Goal: Task Accomplishment & Management: Complete application form

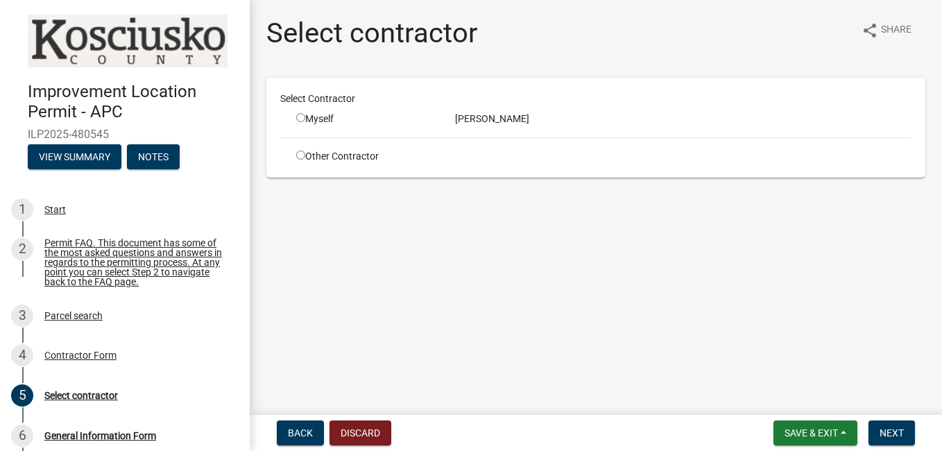
click at [301, 117] on input "radio" at bounding box center [300, 117] width 9 height 9
radio input "true"
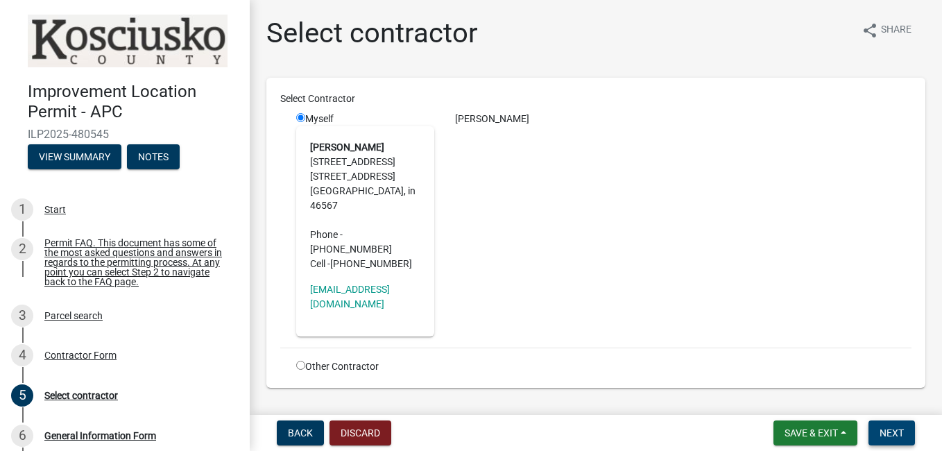
click at [904, 435] on span "Next" at bounding box center [892, 433] width 24 height 11
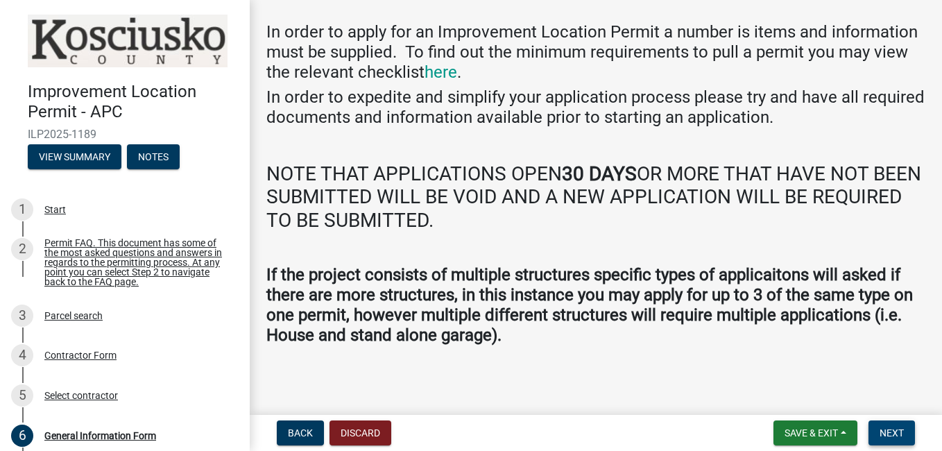
scroll to position [57, 0]
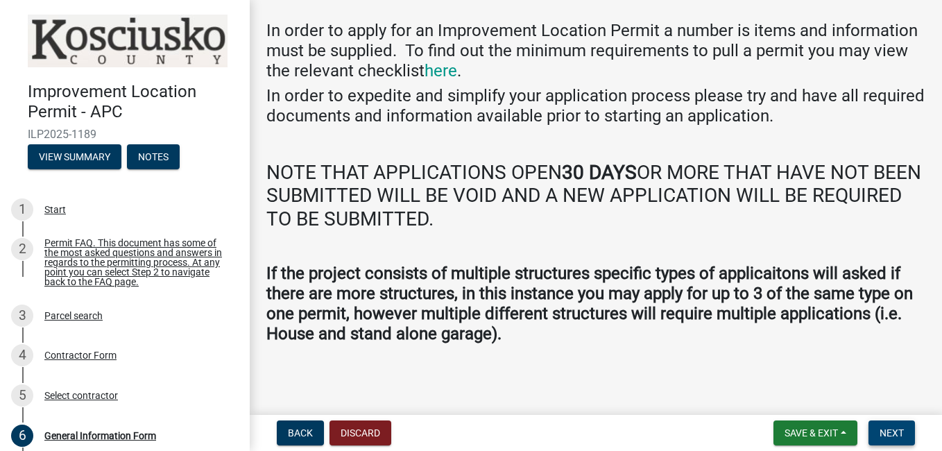
click at [897, 435] on span "Next" at bounding box center [892, 433] width 24 height 11
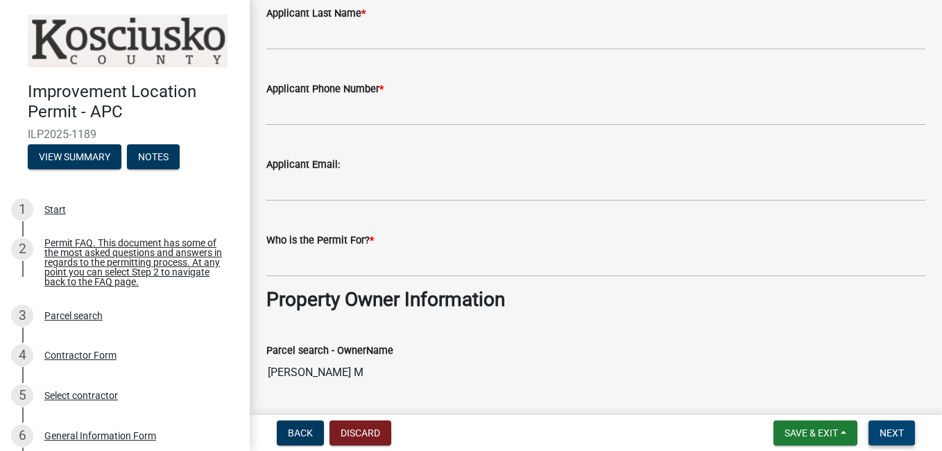
scroll to position [0, 0]
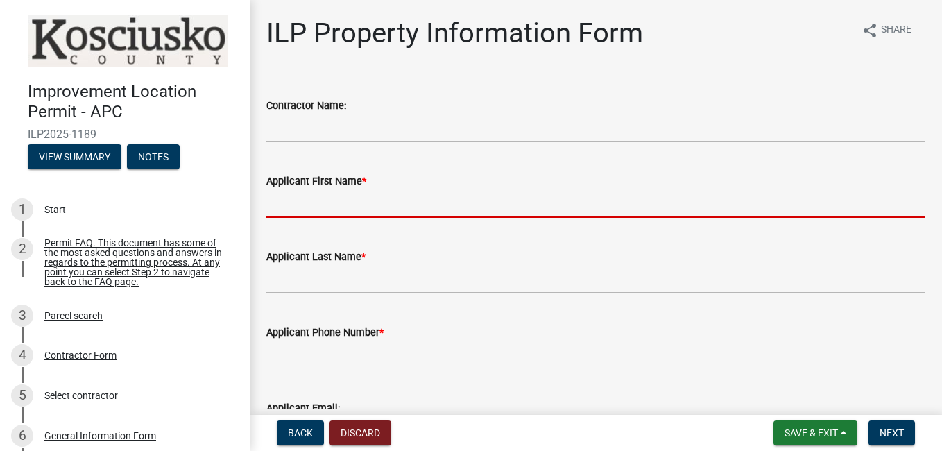
click at [314, 212] on input "Applicant First Name *" at bounding box center [596, 203] width 659 height 28
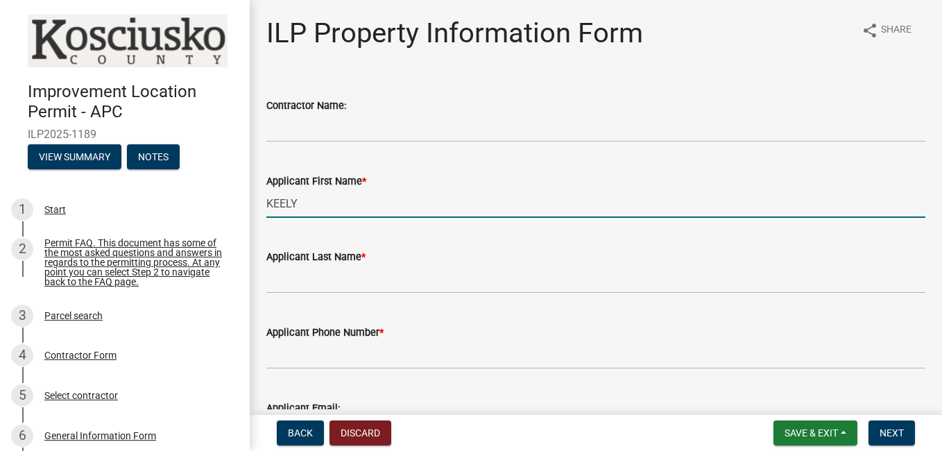
type input "KEELY"
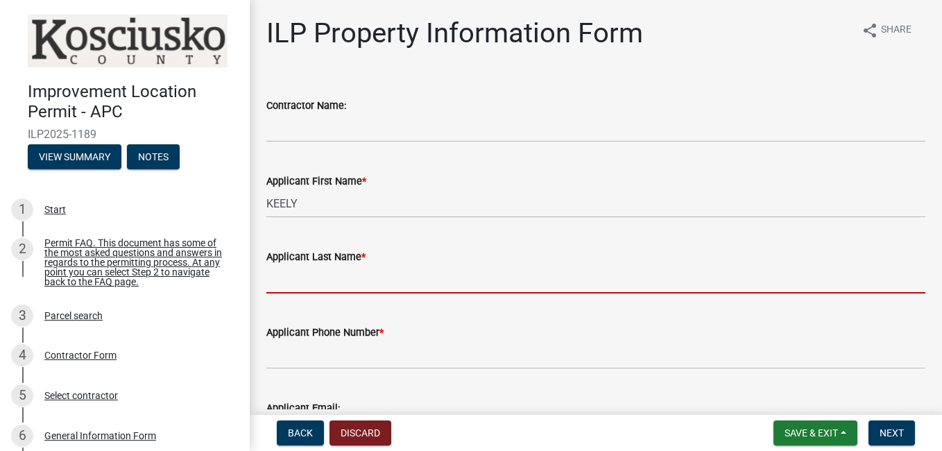
click at [301, 290] on input "Applicant Last Name *" at bounding box center [596, 279] width 659 height 28
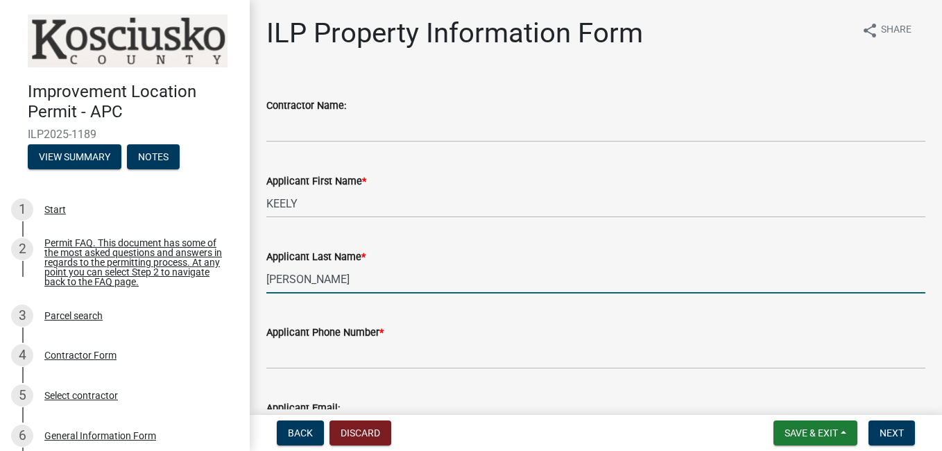
type input "FULTZ"
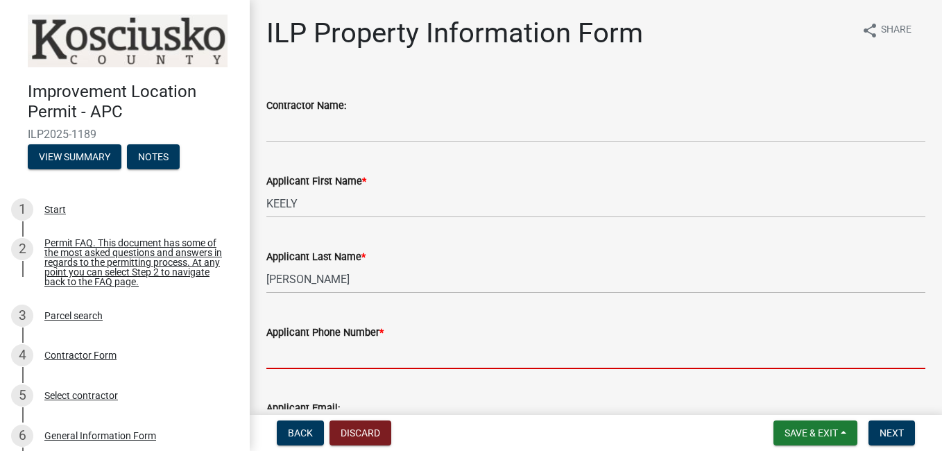
click at [297, 350] on input "Applicant Phone Number *" at bounding box center [596, 355] width 659 height 28
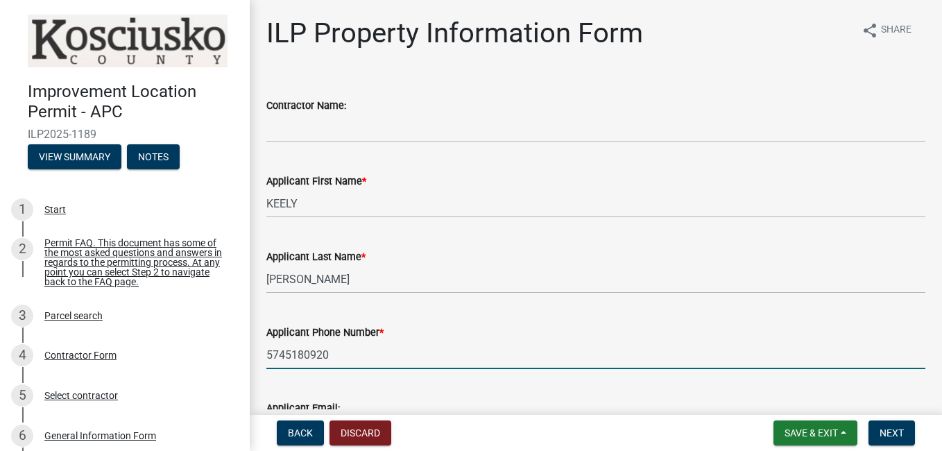
click at [518, 367] on input "5745180920" at bounding box center [596, 355] width 659 height 28
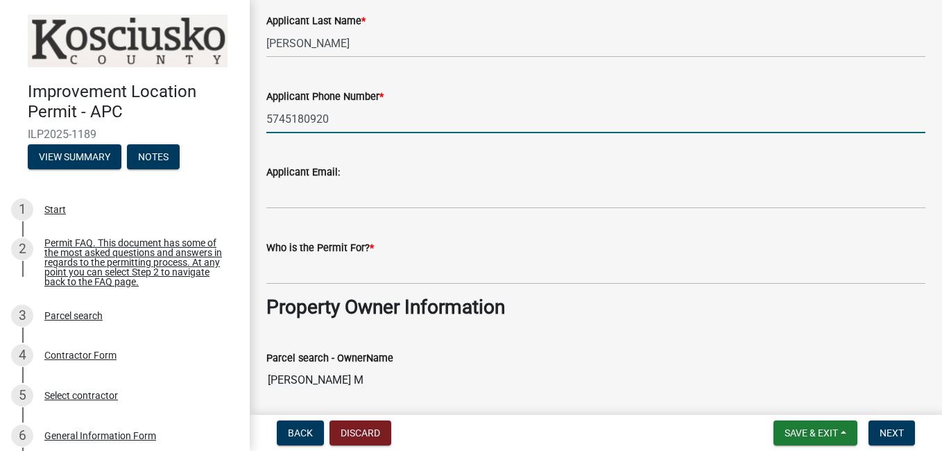
scroll to position [241, 0]
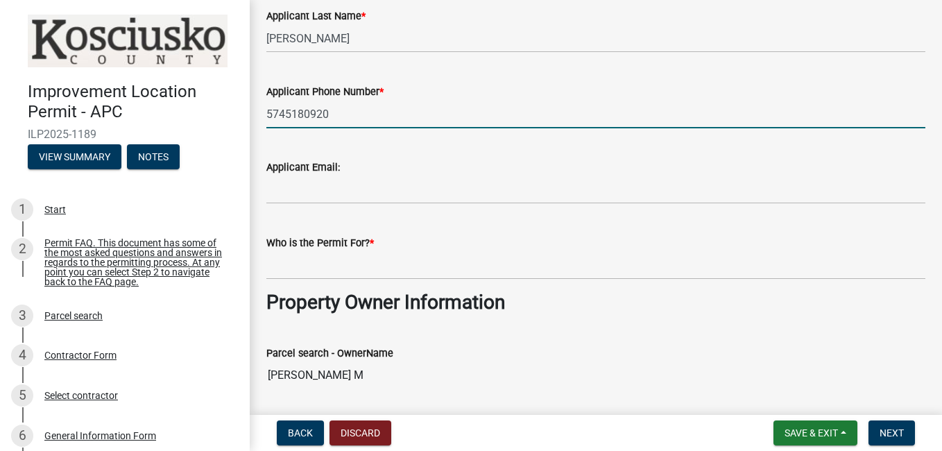
type input "5745180920"
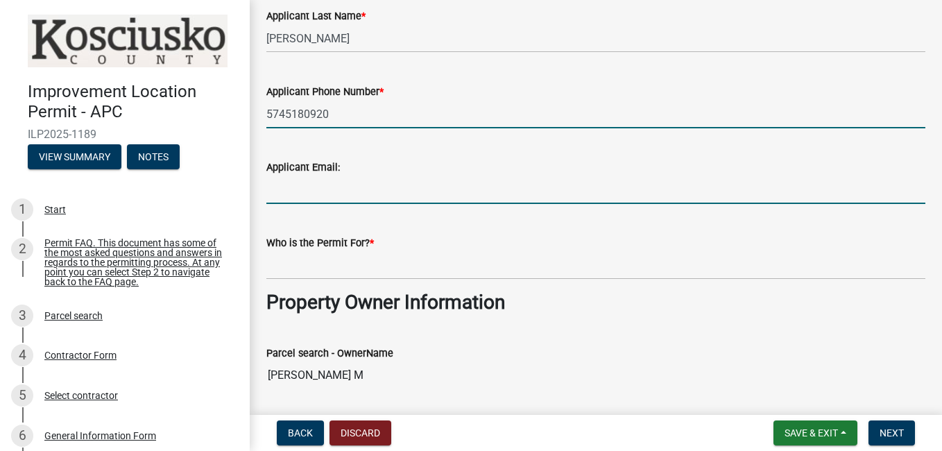
click at [291, 190] on input "Applicant Email:" at bounding box center [596, 190] width 659 height 28
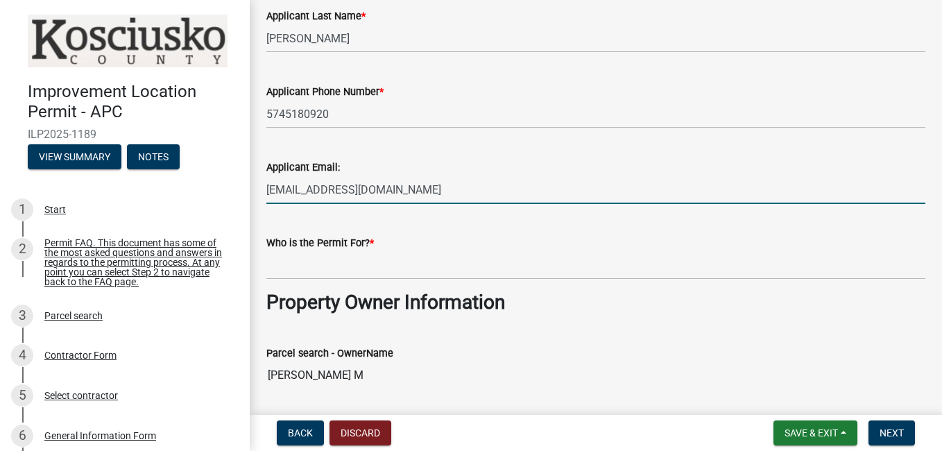
type input "FULTZKEELY@GMAIL.COM"
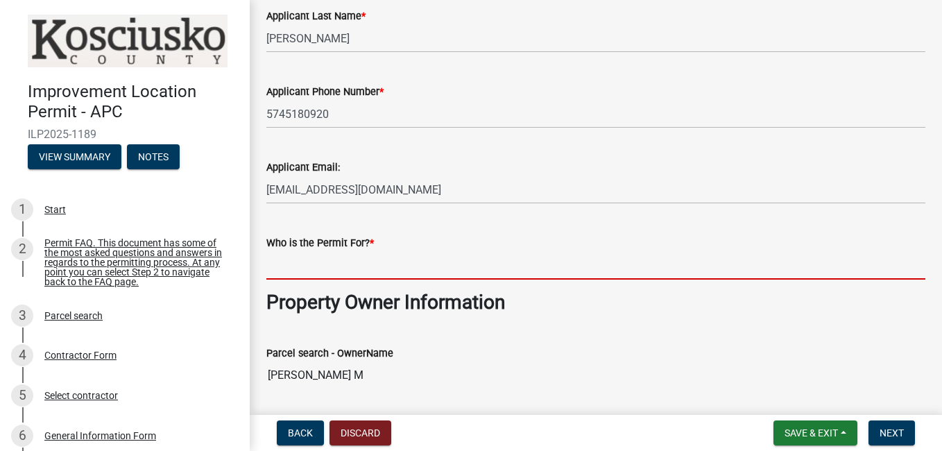
click at [357, 257] on input "Who is the Permit For? *" at bounding box center [596, 265] width 659 height 28
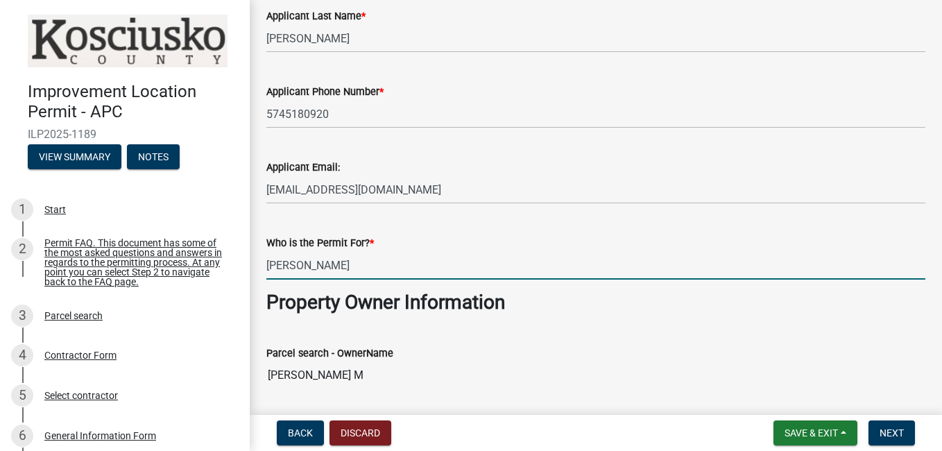
type input "Keely m fultz"
click at [589, 364] on input "Fultz Keely M" at bounding box center [596, 376] width 659 height 28
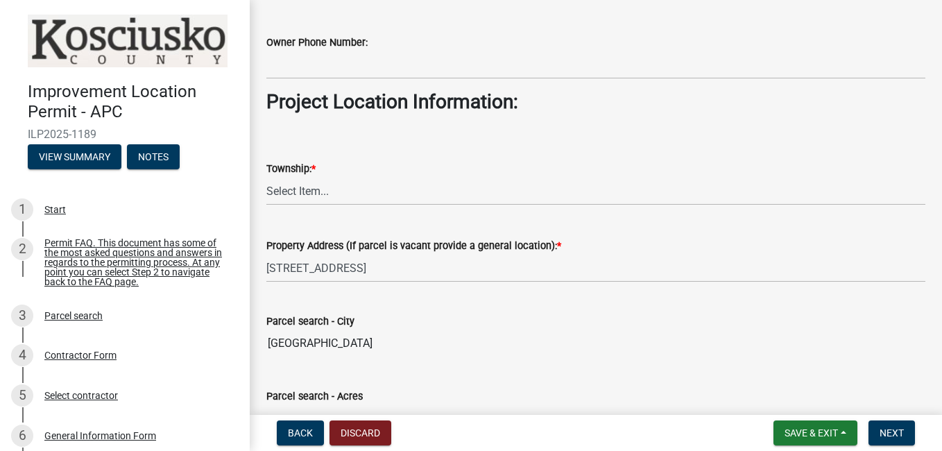
scroll to position [928, 0]
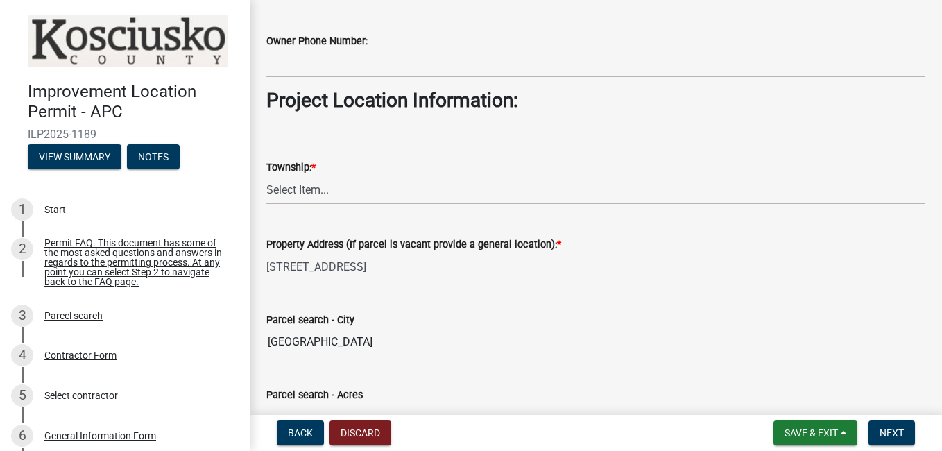
click at [296, 199] on select "Select Item... Benton - Elkhart Co Clay Etna Franklin Harrison Jackson Jefferso…" at bounding box center [596, 190] width 659 height 28
click at [267, 176] on select "Select Item... Benton - Elkhart Co Clay Etna Franklin Harrison Jackson Jefferso…" at bounding box center [596, 190] width 659 height 28
select select "57368d26-defc-477e-a8be-5a23ab554a17"
click at [523, 339] on input "SYRACUSE" at bounding box center [596, 342] width 659 height 28
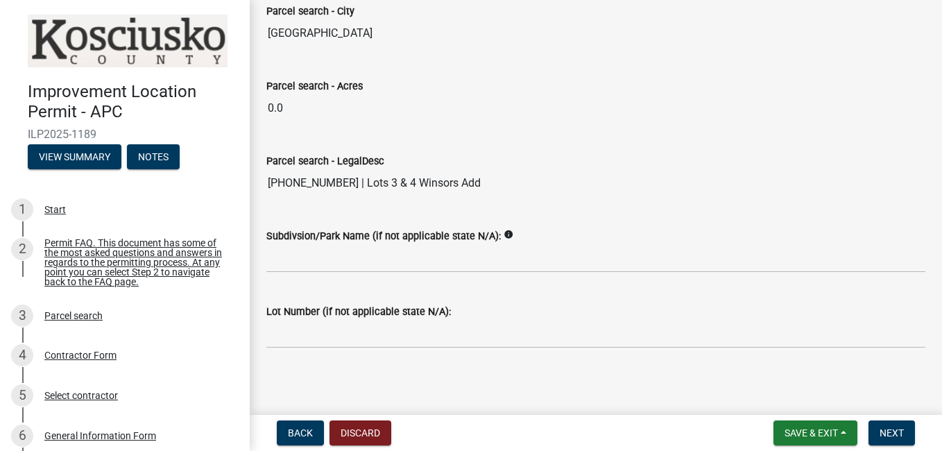
scroll to position [1241, 0]
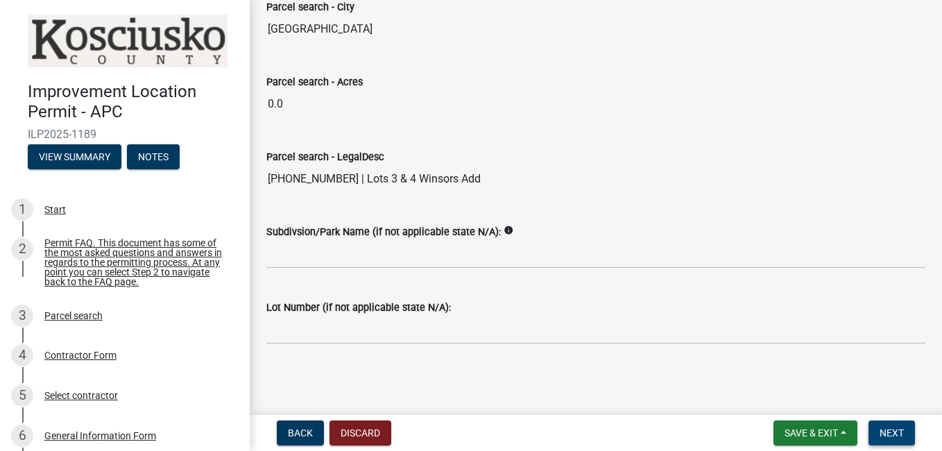
click at [886, 430] on span "Next" at bounding box center [892, 433] width 24 height 11
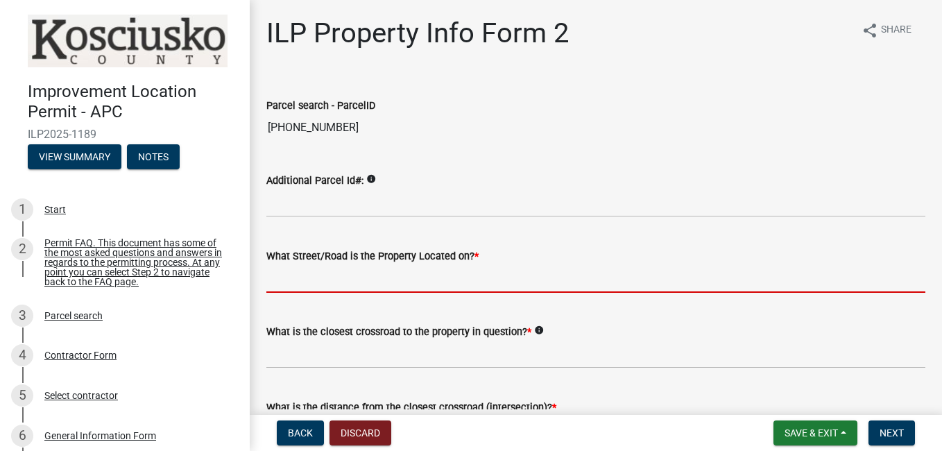
click at [339, 274] on input "What Street/Road is the Property Located on? *" at bounding box center [596, 278] width 659 height 28
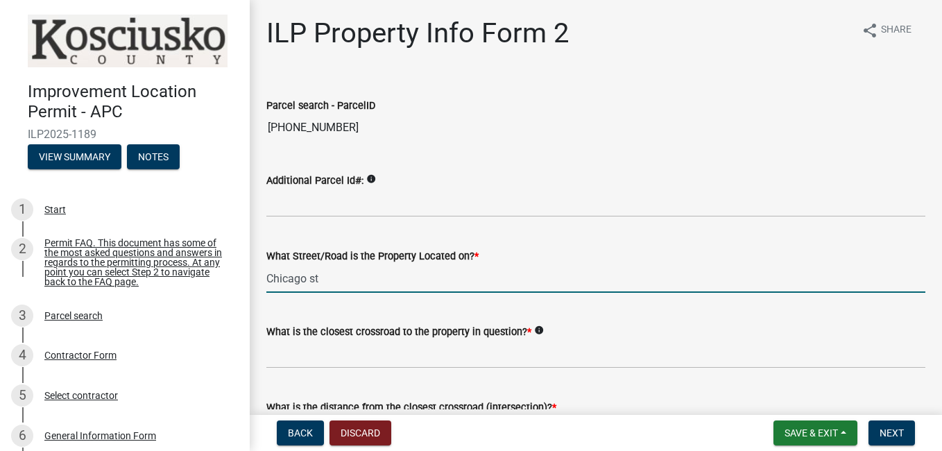
type input "Chicago st"
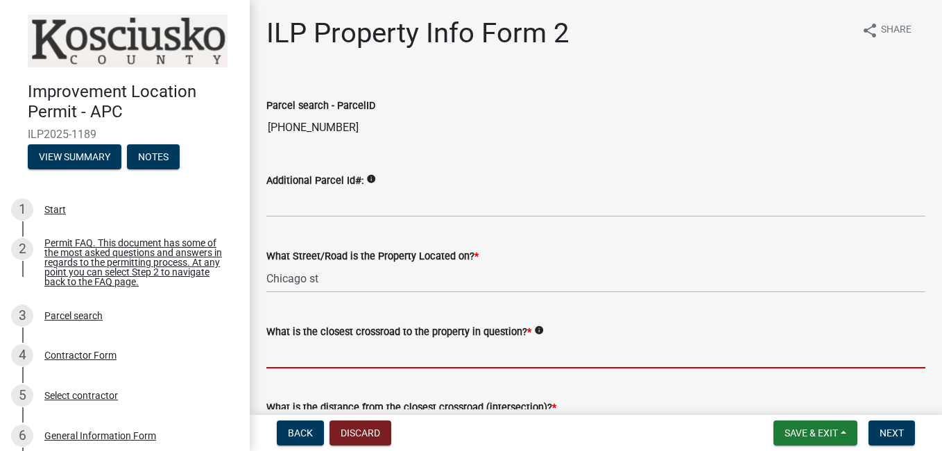
click at [319, 347] on input "What is the closest crossroad to the property in question? *" at bounding box center [596, 354] width 659 height 28
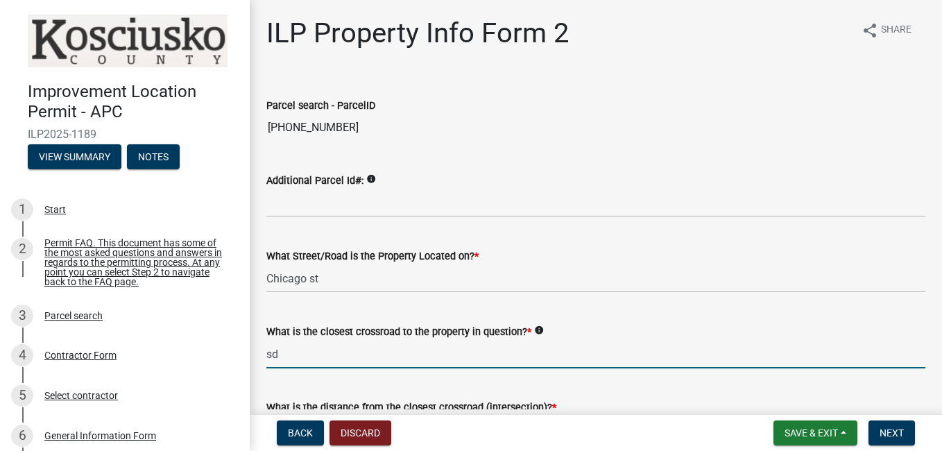
type input "s"
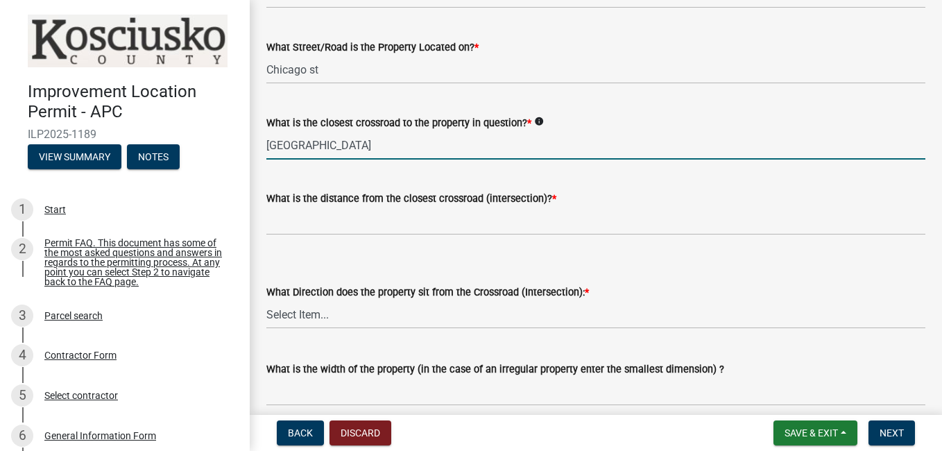
scroll to position [210, 0]
type input "[GEOGRAPHIC_DATA]"
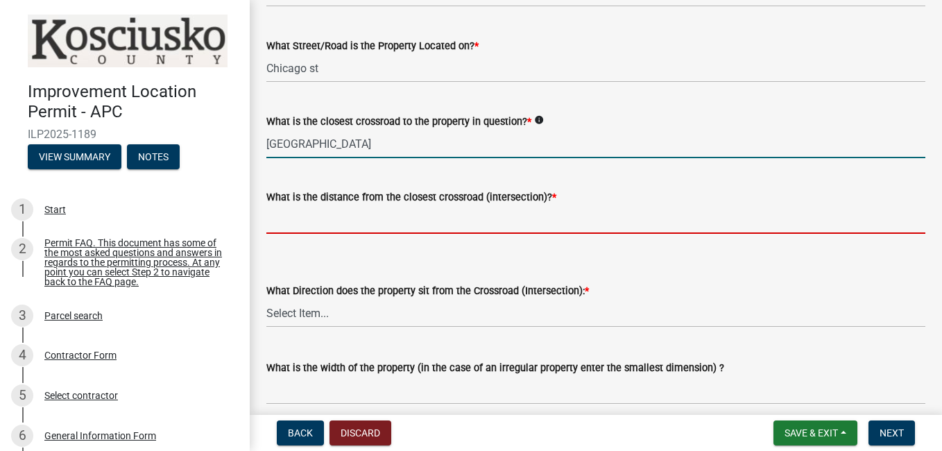
click at [446, 214] on input "text" at bounding box center [596, 219] width 659 height 28
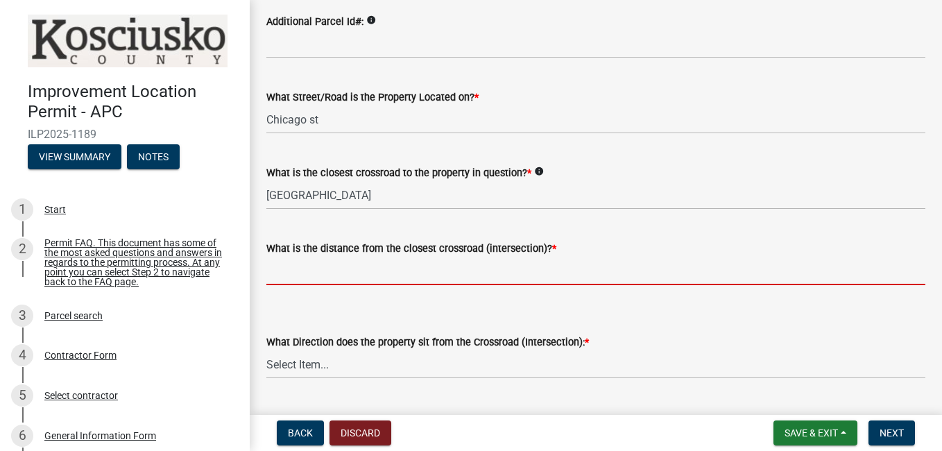
scroll to position [158, 0]
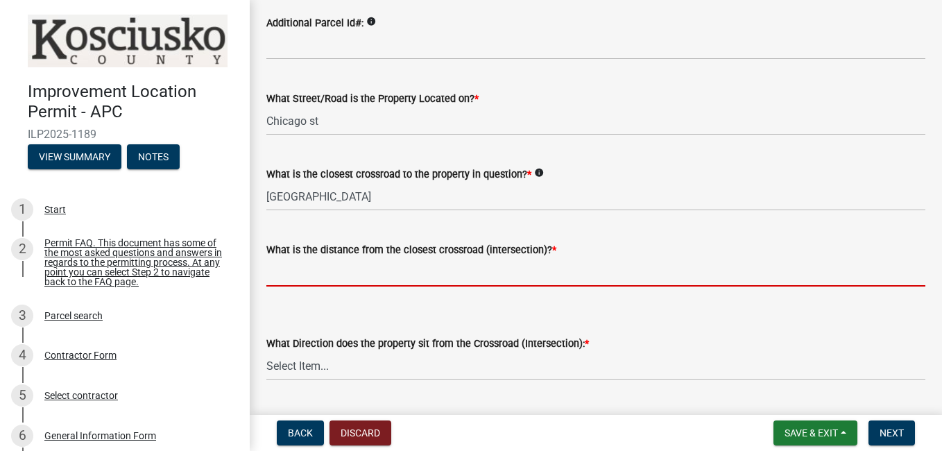
click at [289, 267] on input "text" at bounding box center [596, 272] width 659 height 28
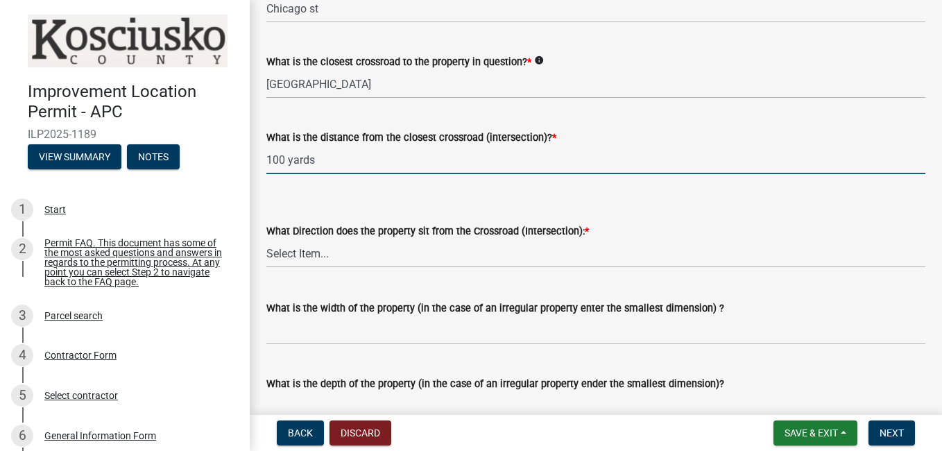
scroll to position [280, 0]
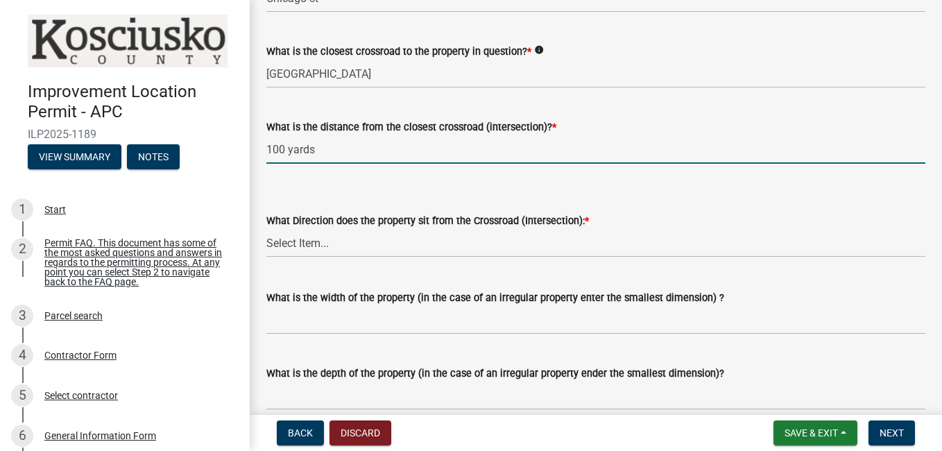
click at [287, 146] on input "100 yards" at bounding box center [596, 149] width 659 height 28
click at [324, 244] on select "Select Item... N NE NW S SE SW E W" at bounding box center [596, 243] width 659 height 28
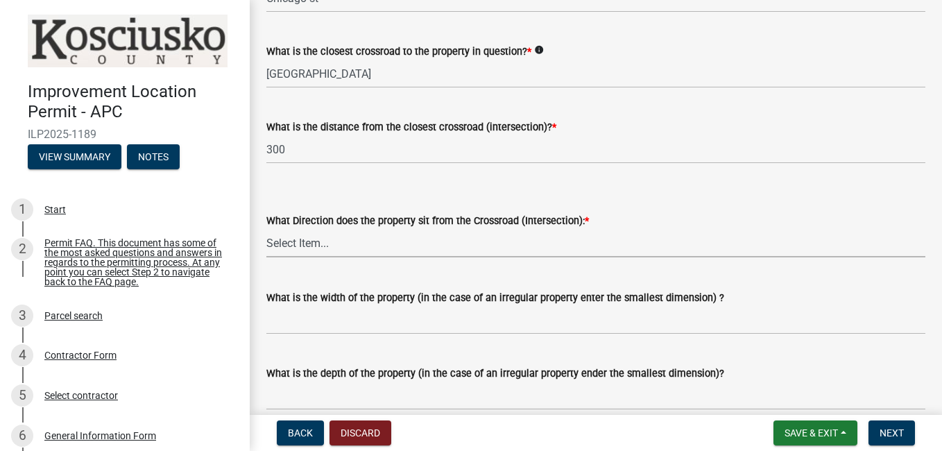
click at [301, 239] on select "Select Item... N NE NW S SE SW E W" at bounding box center [596, 243] width 659 height 28
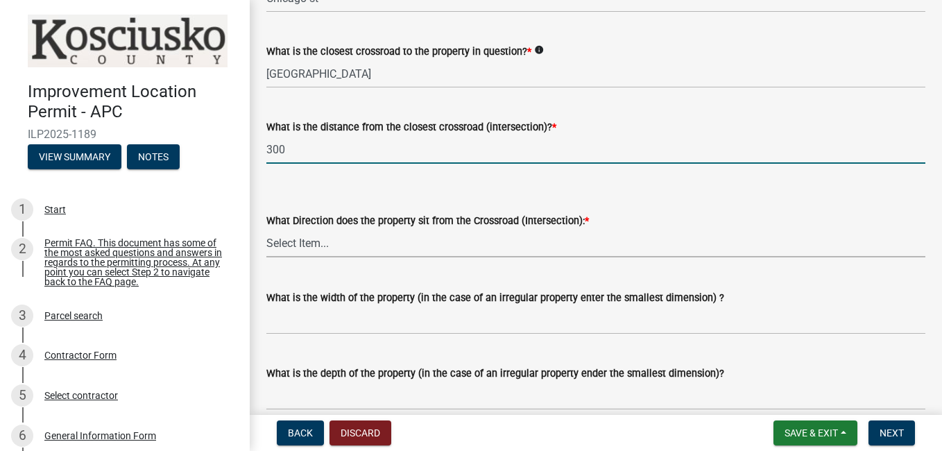
click at [271, 149] on input "300" at bounding box center [596, 149] width 659 height 28
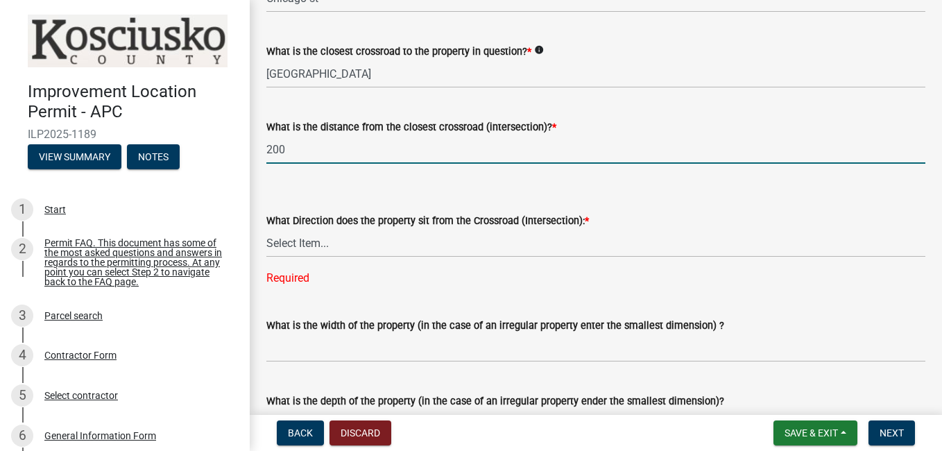
click at [315, 150] on input "200" at bounding box center [596, 149] width 659 height 28
type input "200"
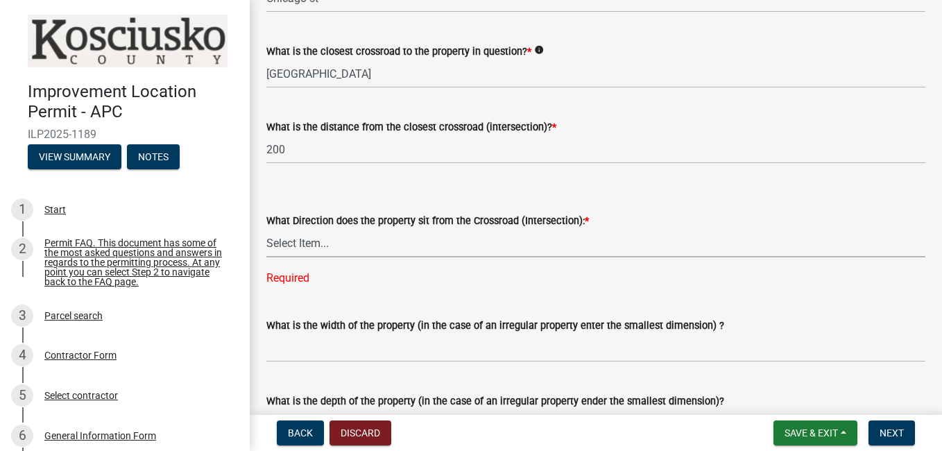
click at [362, 237] on select "Select Item... N NE NW S SE SW E W" at bounding box center [596, 243] width 659 height 28
click at [338, 242] on select "Select Item... N NE NW S SE SW E W" at bounding box center [596, 243] width 659 height 28
click at [312, 241] on select "Select Item... N NE NW S SE SW E W" at bounding box center [596, 243] width 659 height 28
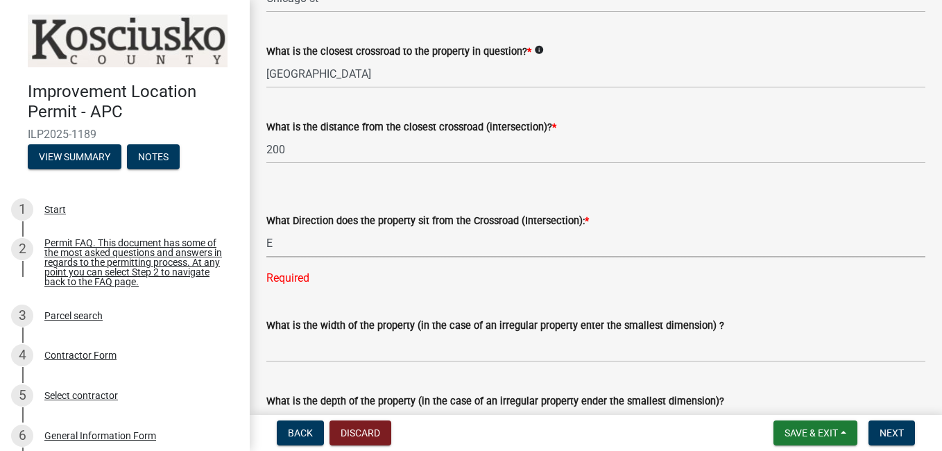
click at [267, 229] on select "Select Item... N NE NW S SE SW E W" at bounding box center [596, 243] width 659 height 28
select select "5d8d9a6f-68f4-4910-b8ad-905844ed2da1"
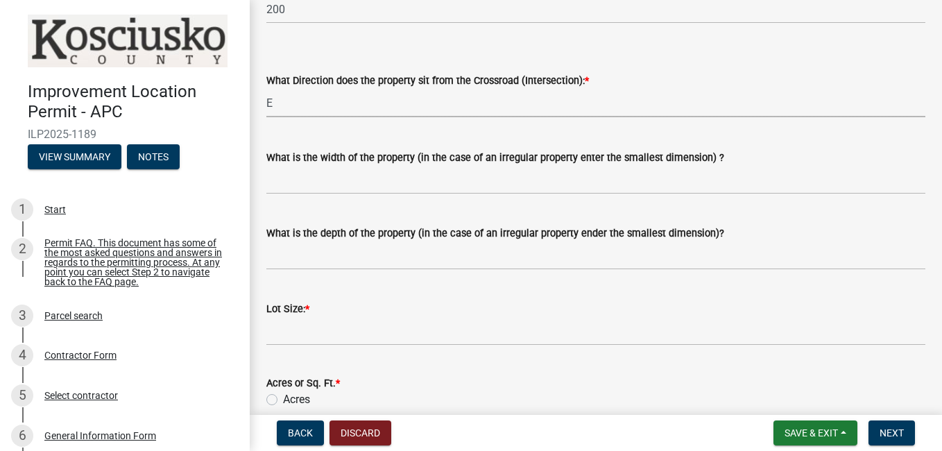
scroll to position [421, 0]
click at [360, 162] on label "What is the width of the property (in the case of an irregular property enter t…" at bounding box center [496, 158] width 458 height 10
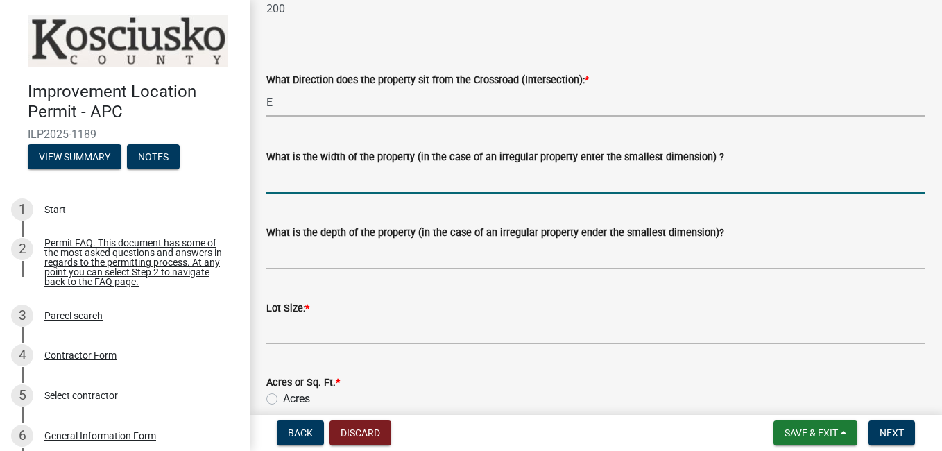
click at [360, 165] on input "What is the width of the property (in the case of an irregular property enter t…" at bounding box center [596, 179] width 659 height 28
type input "100 yards"
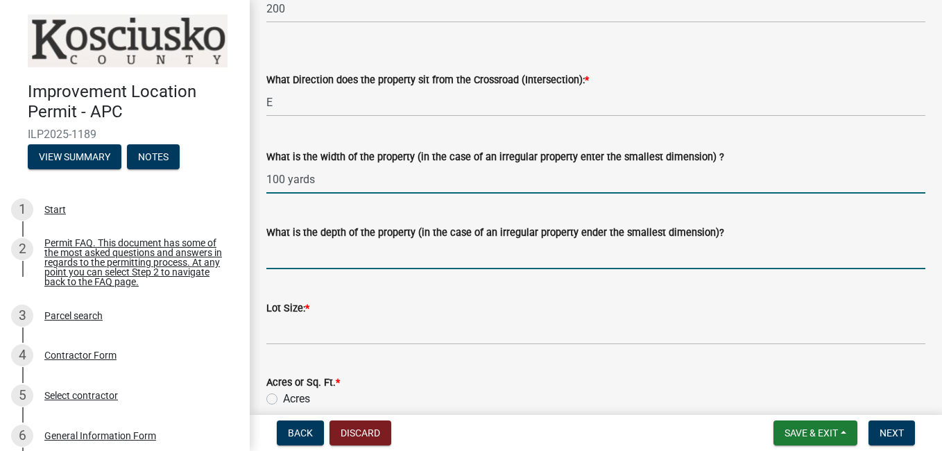
click at [419, 255] on input "What is the depth of the property (in the case of an irregular property ender t…" at bounding box center [596, 255] width 659 height 28
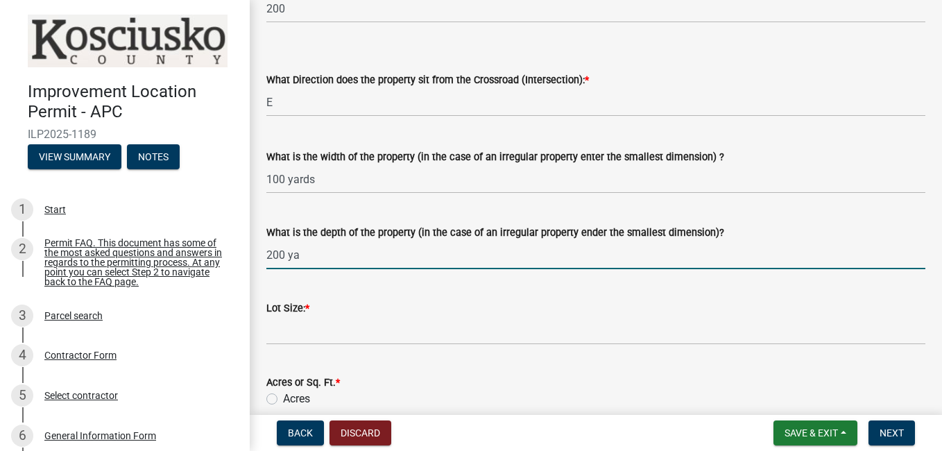
type input "200 ya"
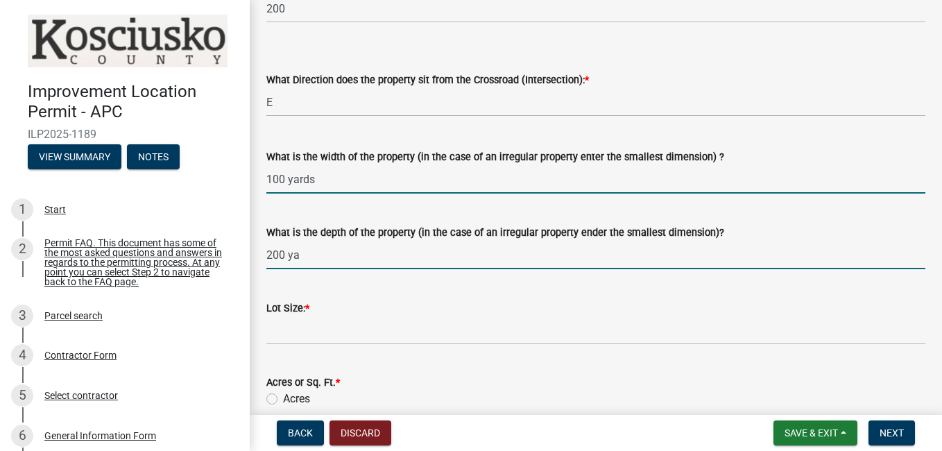
click at [324, 185] on input "100 yards" at bounding box center [596, 179] width 659 height 28
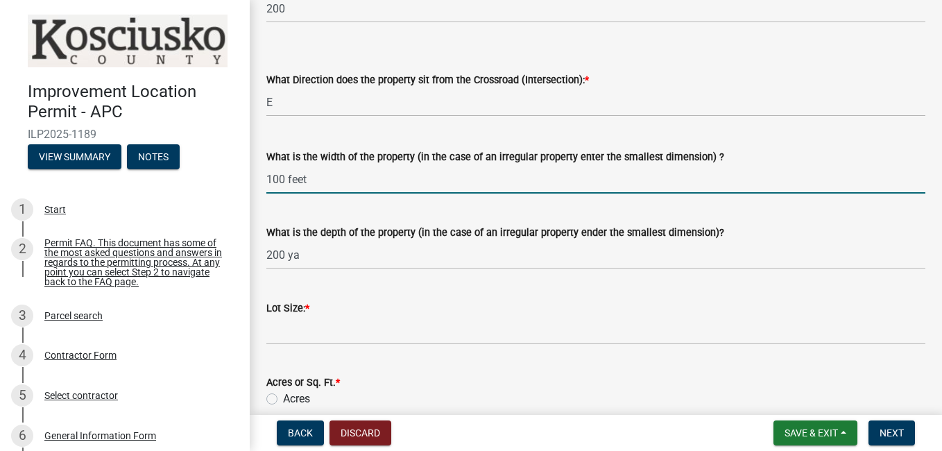
type input "100 feet"
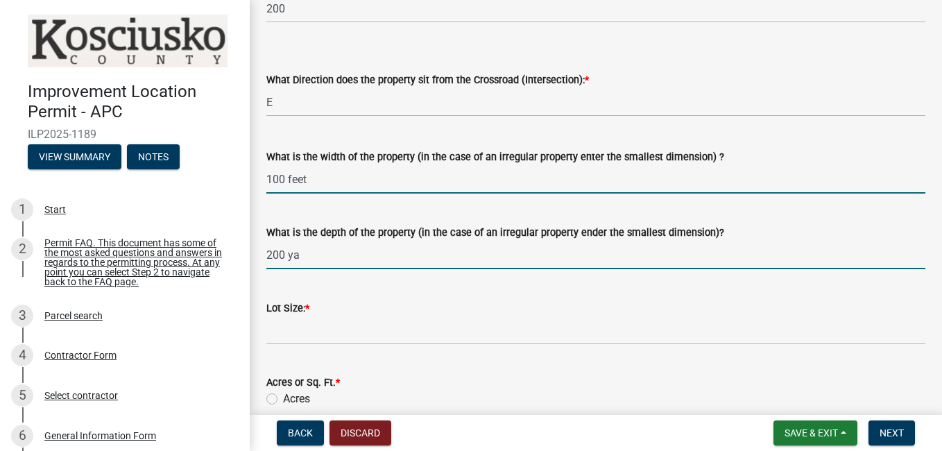
click at [324, 256] on input "200 ya" at bounding box center [596, 255] width 659 height 28
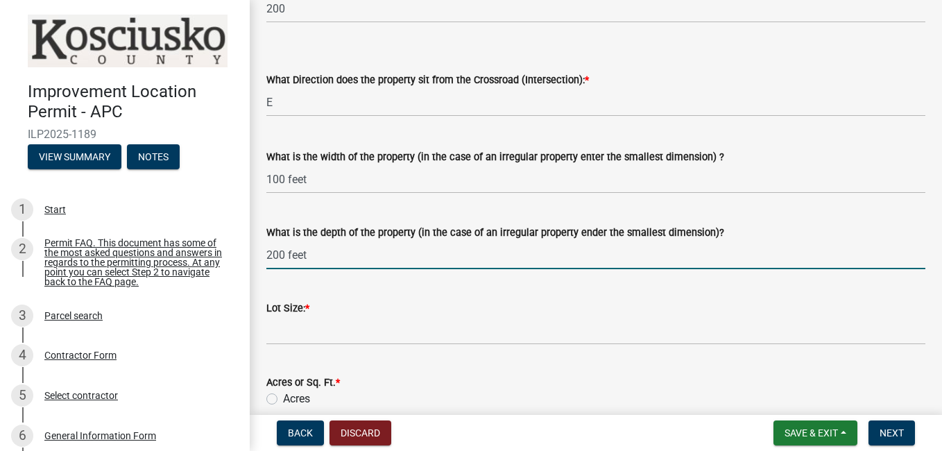
type input "200 feet"
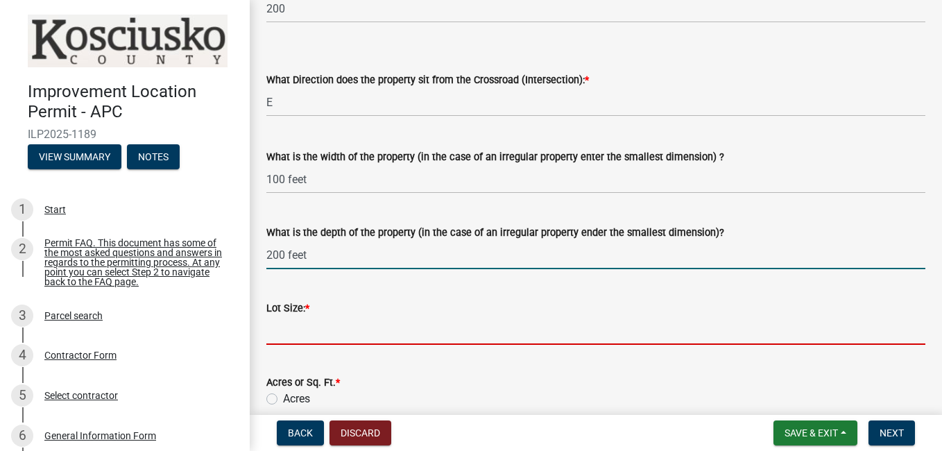
click at [304, 330] on input "text" at bounding box center [596, 330] width 659 height 28
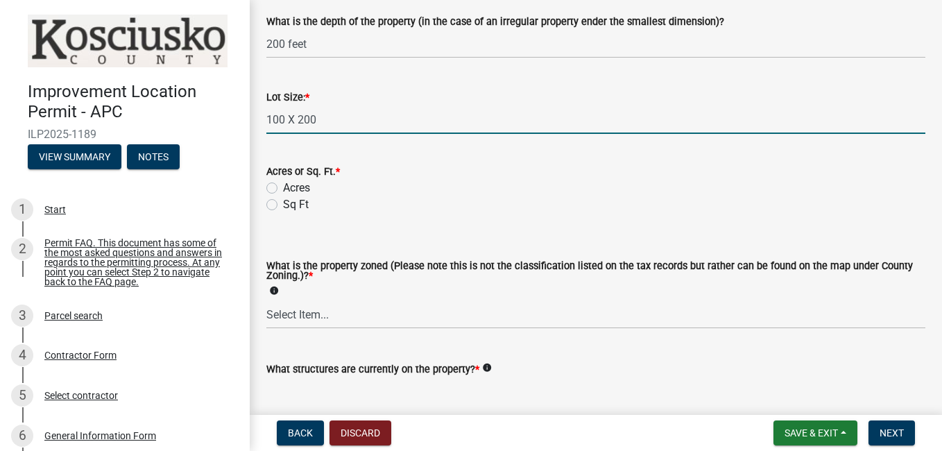
scroll to position [636, 0]
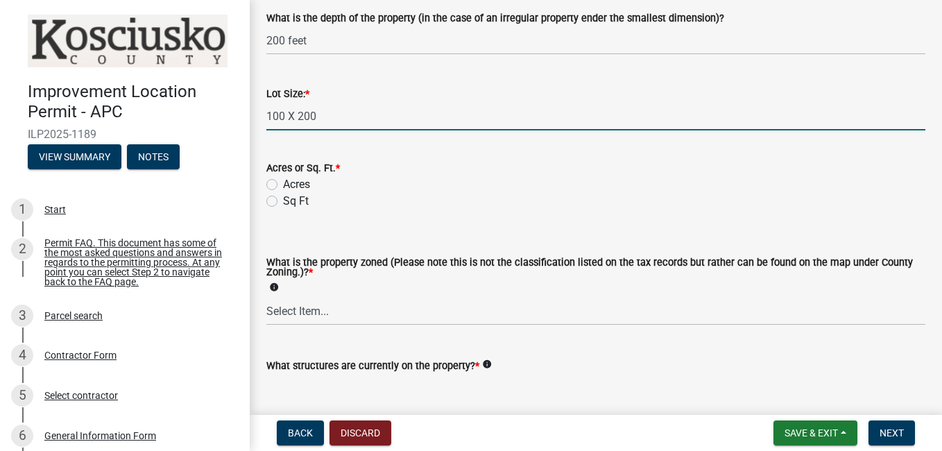
type input "100 X 200"
click at [283, 203] on label "Sq Ft" at bounding box center [296, 201] width 26 height 17
click at [283, 202] on input "Sq Ft" at bounding box center [287, 197] width 9 height 9
radio input "true"
type input "100200"
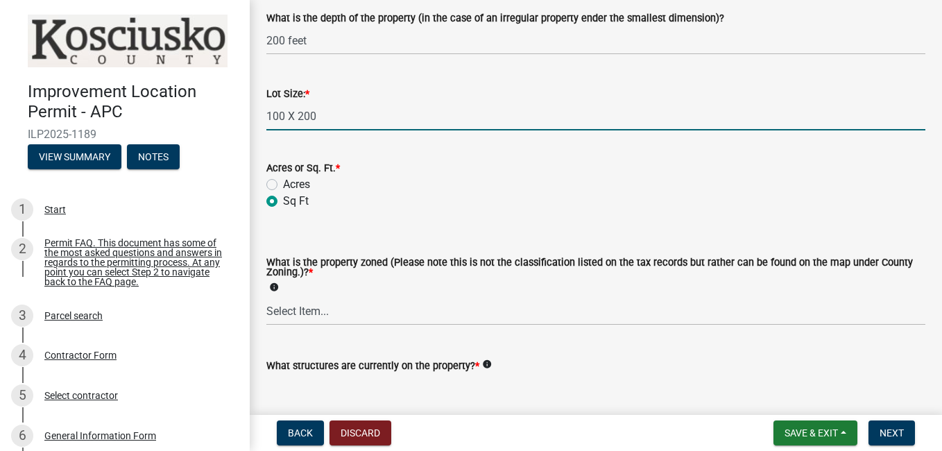
radio input "true"
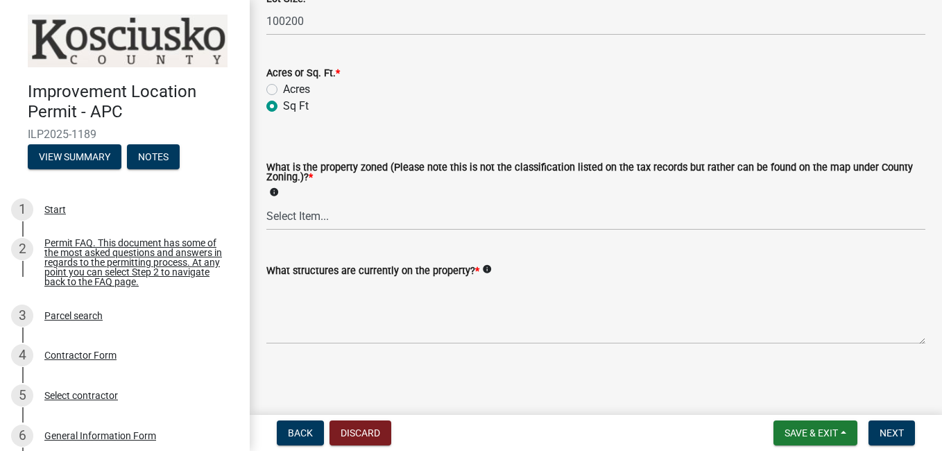
scroll to position [732, 0]
click at [315, 217] on select "Select Item... Agricultural Agricultural 2 Commercial Environmental Industrial …" at bounding box center [596, 216] width 659 height 28
click at [267, 202] on select "Select Item... Agricultural Agricultural 2 Commercial Environmental Industrial …" at bounding box center [596, 216] width 659 height 28
click at [337, 214] on select "Select Item... Agricultural Agricultural 2 Commercial Environmental Industrial …" at bounding box center [596, 216] width 659 height 28
click at [267, 202] on select "Select Item... Agricultural Agricultural 2 Commercial Environmental Industrial …" at bounding box center [596, 216] width 659 height 28
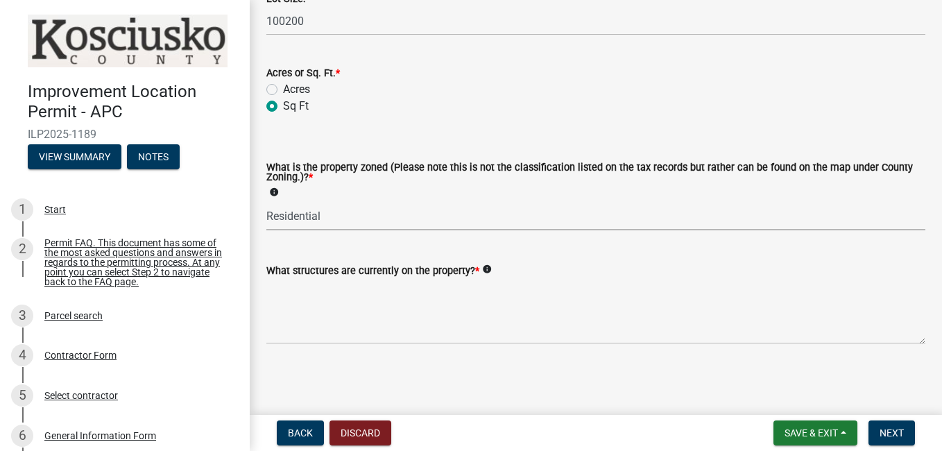
select select "1146270b-2111-4e23-bf7f-74ce85cf7041"
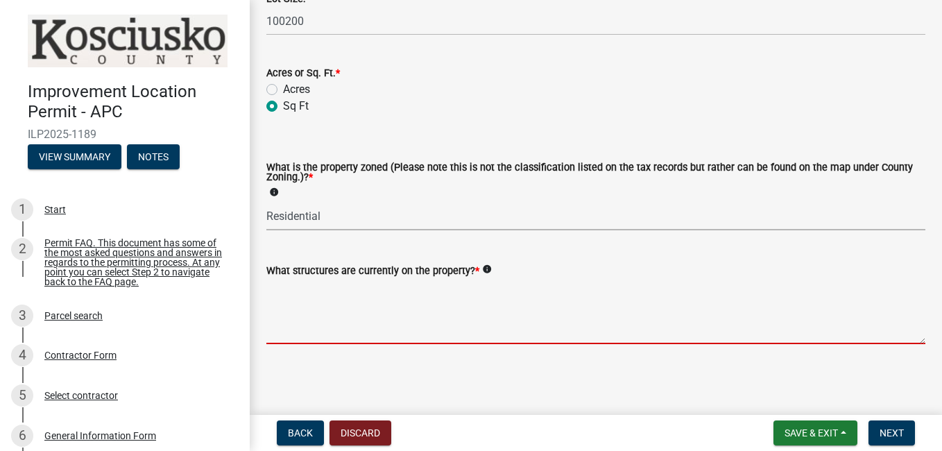
click at [332, 319] on textarea "What structures are currently on the property? *" at bounding box center [596, 311] width 659 height 65
type textarea "2"
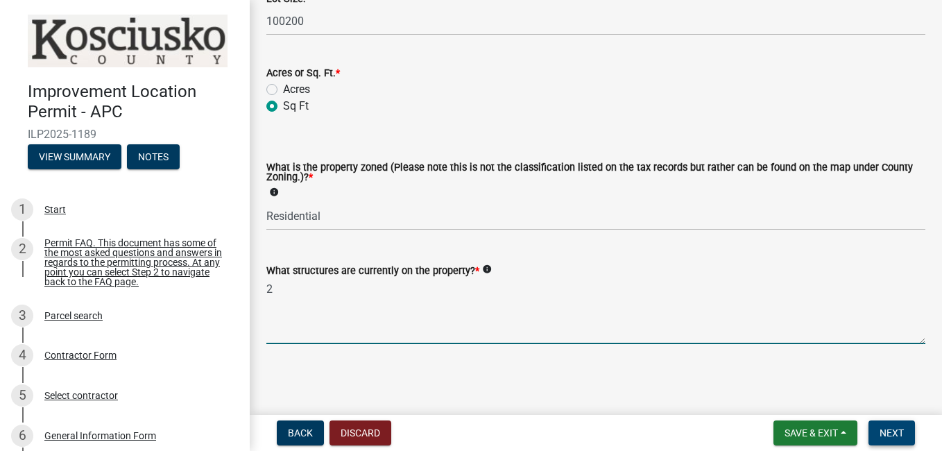
click at [886, 429] on span "Next" at bounding box center [892, 433] width 24 height 11
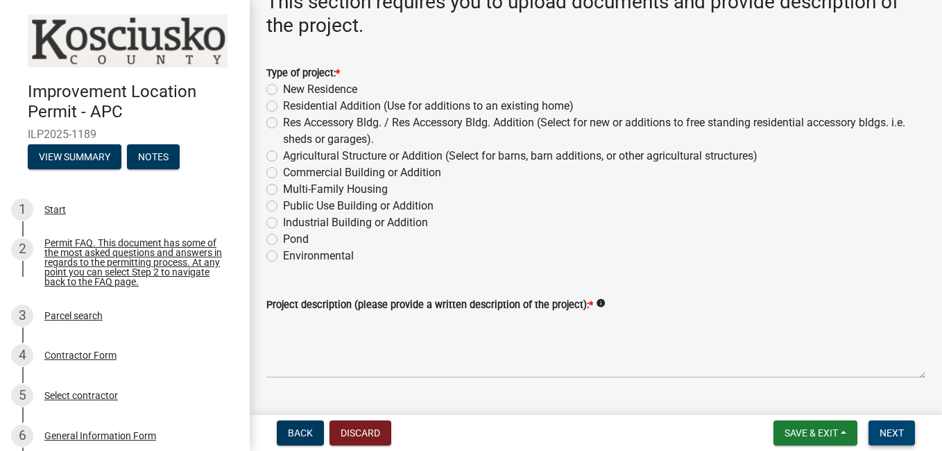
scroll to position [112, 0]
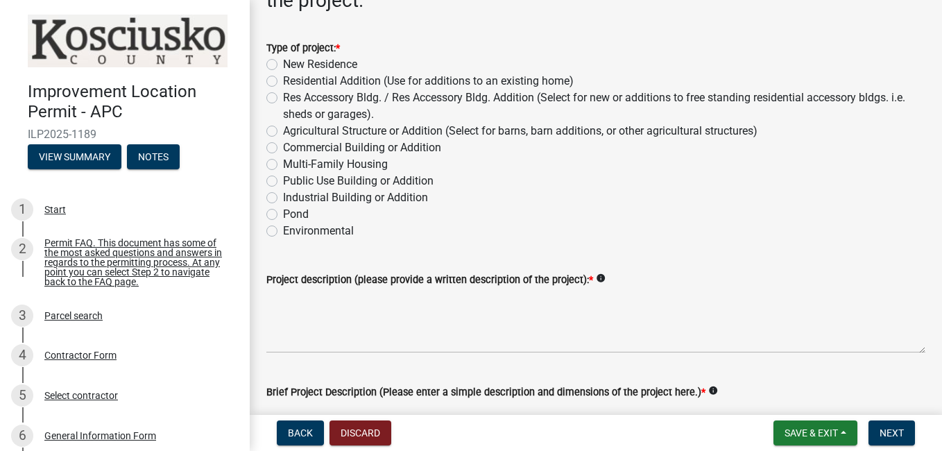
click at [283, 98] on label "Res Accessory Bldg. / Res Accessory Bldg. Addition (Select for new or additions…" at bounding box center [604, 106] width 643 height 33
click at [283, 98] on input "Res Accessory Bldg. / Res Accessory Bldg. Addition (Select for new or additions…" at bounding box center [287, 94] width 9 height 9
radio input "true"
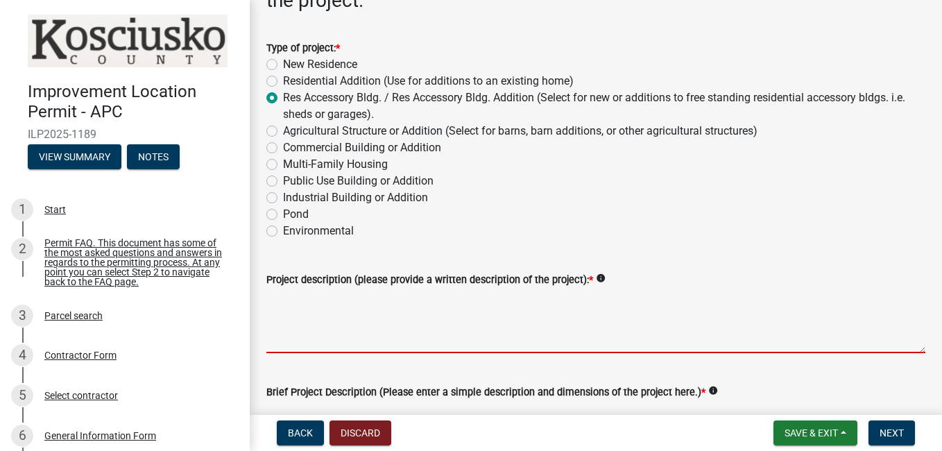
click at [303, 332] on textarea "Project description (please provide a written description of the project): *" at bounding box center [596, 320] width 659 height 65
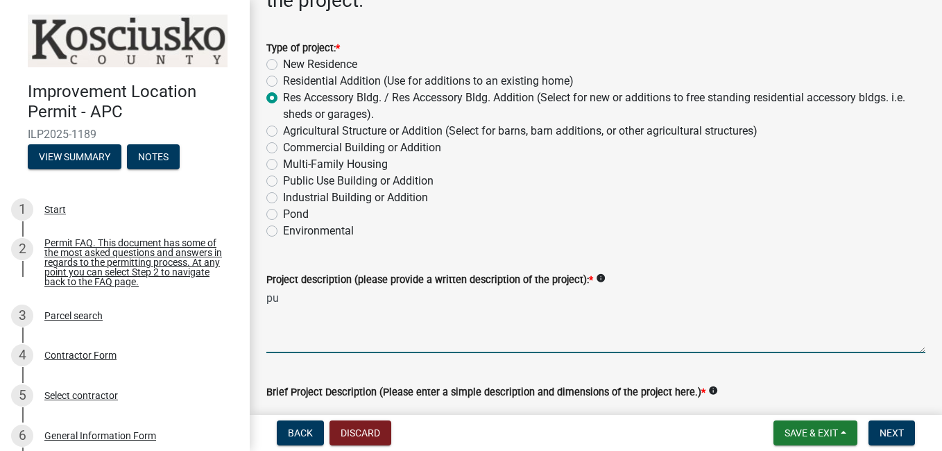
type textarea "p"
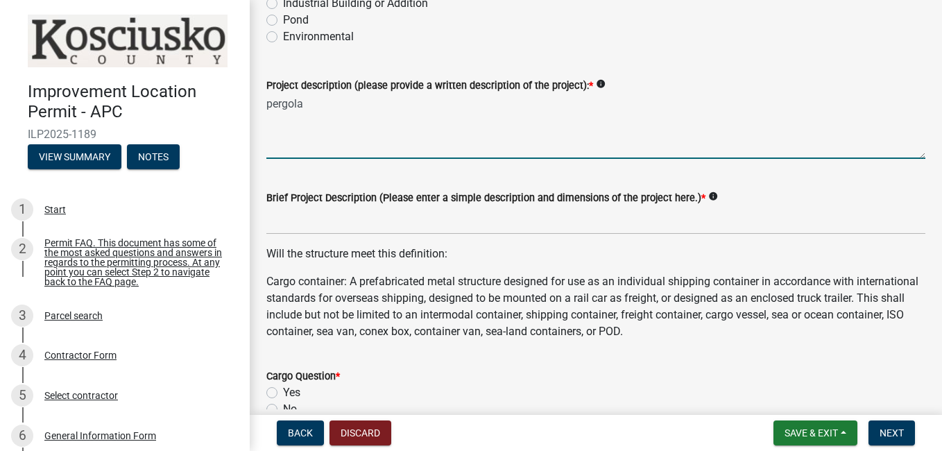
scroll to position [309, 0]
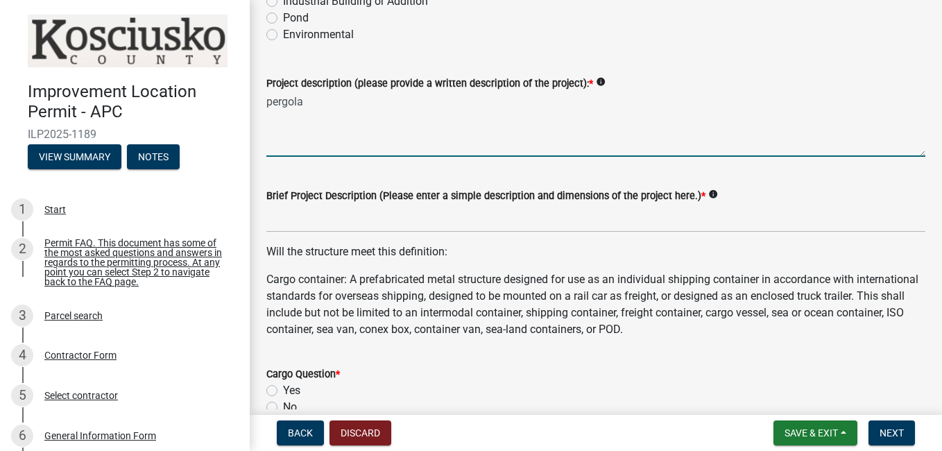
type textarea "pergola"
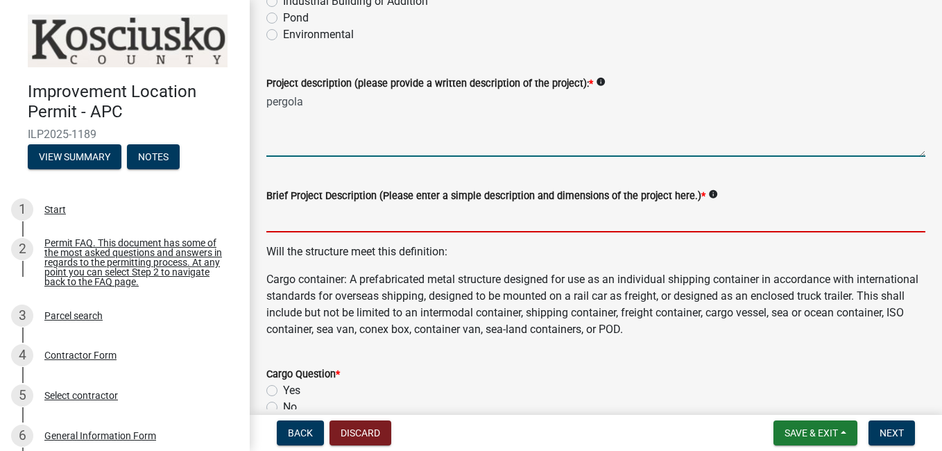
click at [304, 224] on input "Brief Project Description (Please enter a simple description and dimensions of …" at bounding box center [596, 218] width 659 height 28
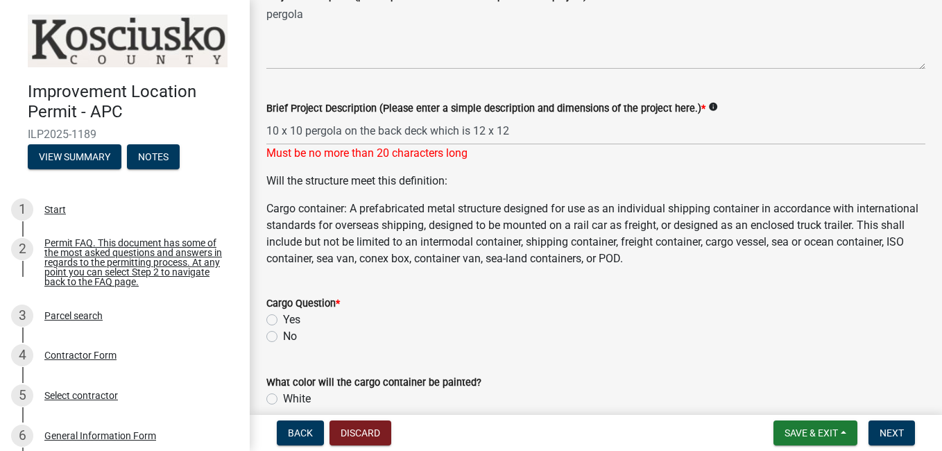
scroll to position [414, 0]
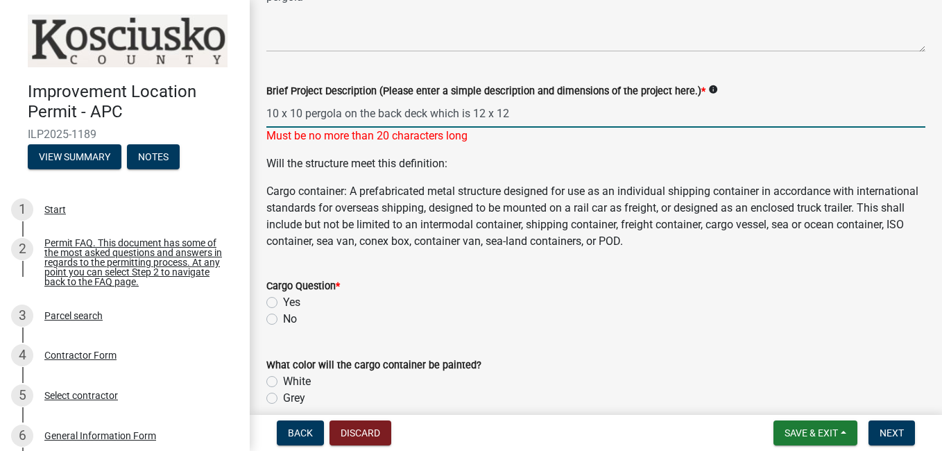
click at [514, 111] on input "10 x 10 pergola on the back deck which is 12 x 12" at bounding box center [596, 113] width 659 height 28
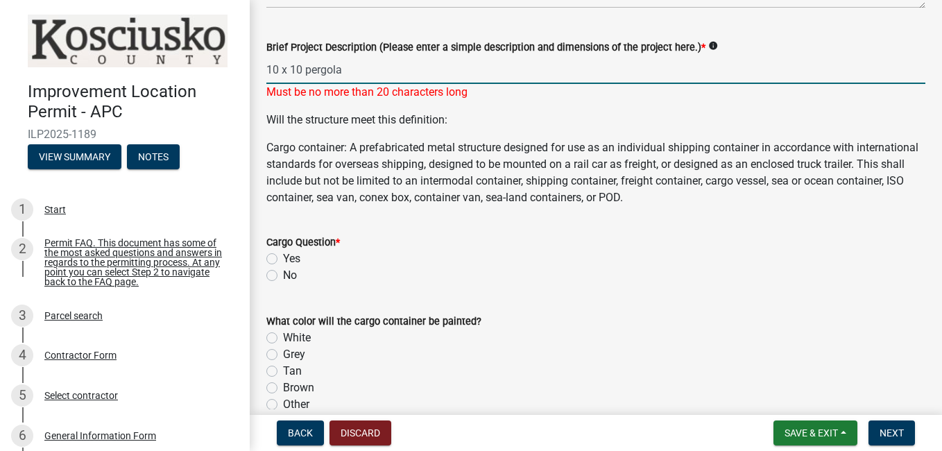
scroll to position [482, 0]
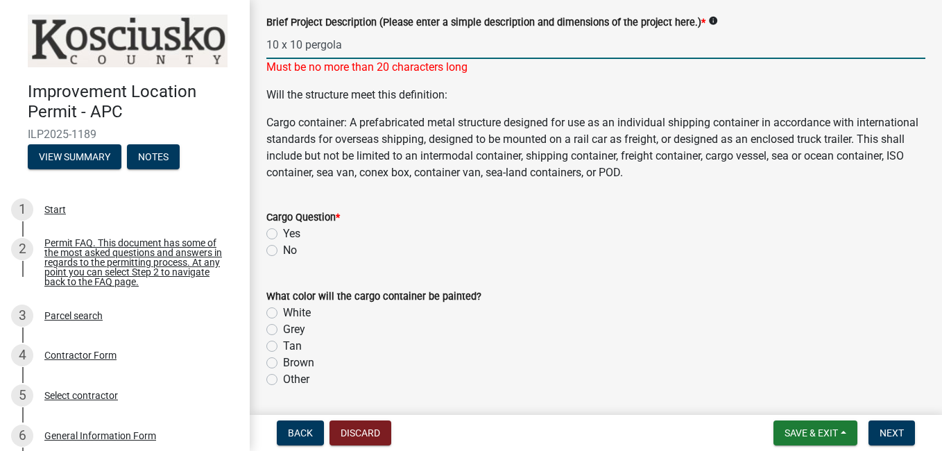
type input "10 x 10 pergola"
click at [272, 251] on wm-data-entity-input "Cargo Question * Yes No" at bounding box center [596, 231] width 659 height 79
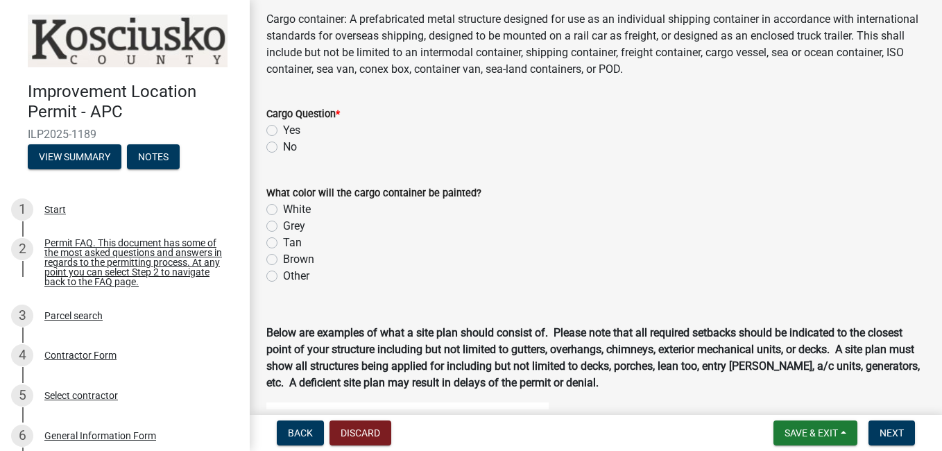
scroll to position [588, 0]
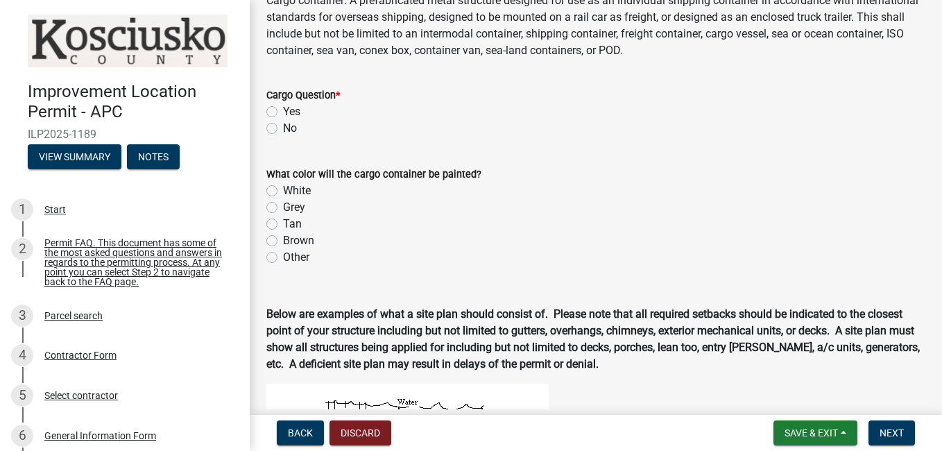
click at [283, 130] on label "No" at bounding box center [290, 128] width 14 height 17
click at [283, 129] on input "No" at bounding box center [287, 124] width 9 height 9
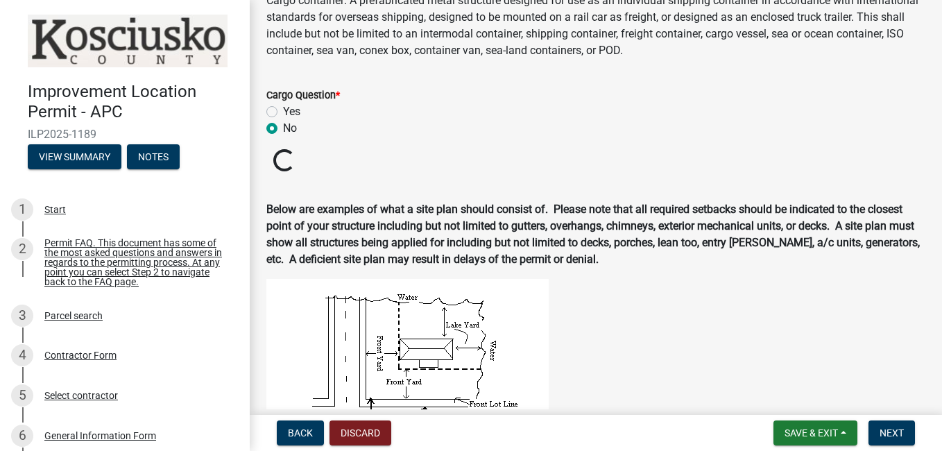
radio input "true"
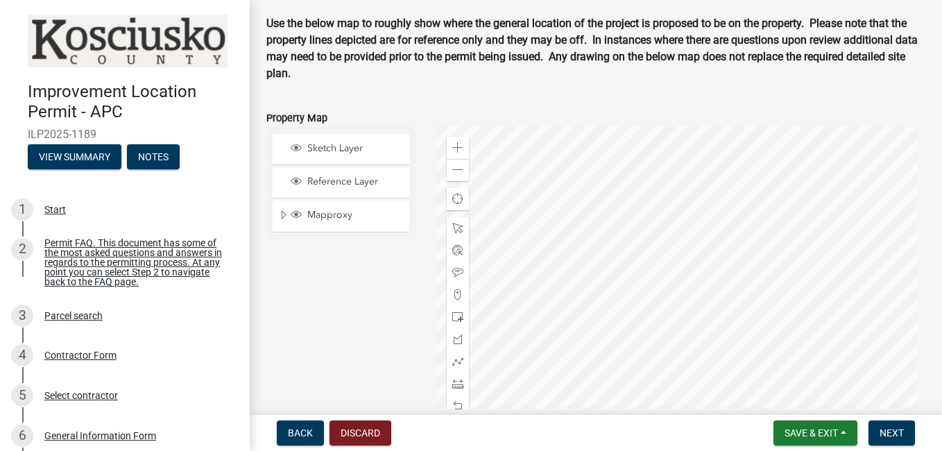
scroll to position [1531, 0]
click at [464, 307] on div at bounding box center [458, 316] width 22 height 22
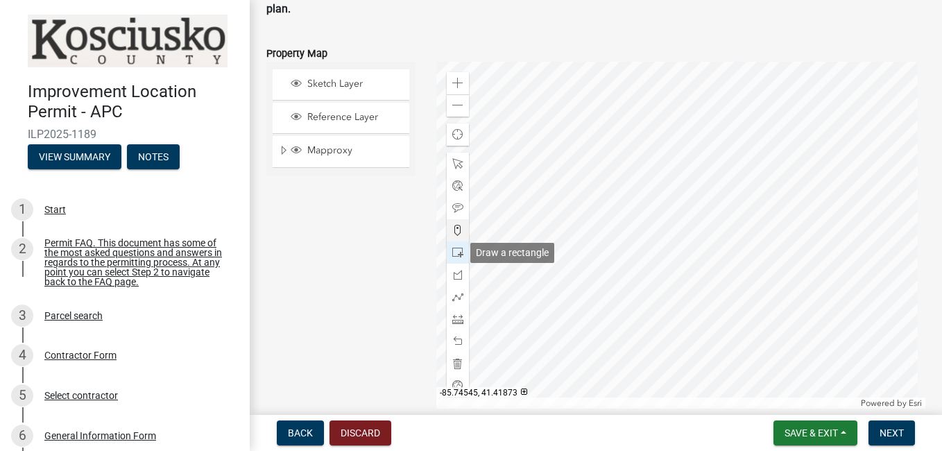
click at [454, 228] on span at bounding box center [458, 230] width 11 height 11
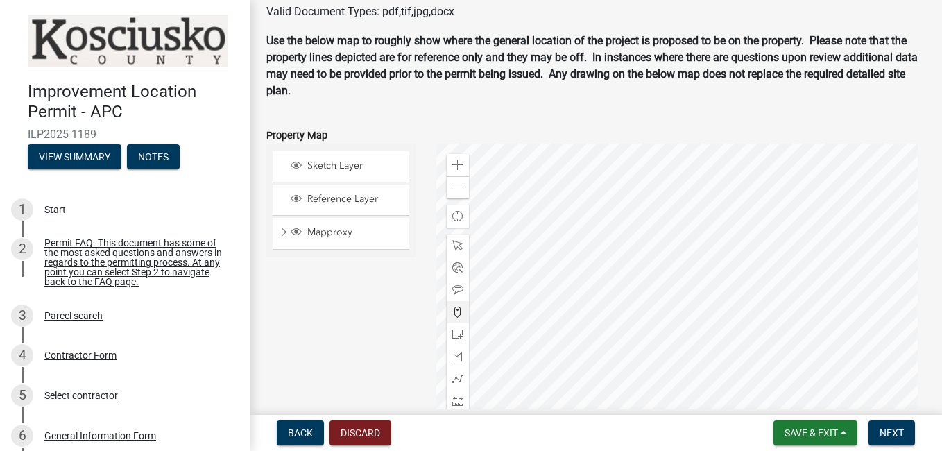
scroll to position [1515, 0]
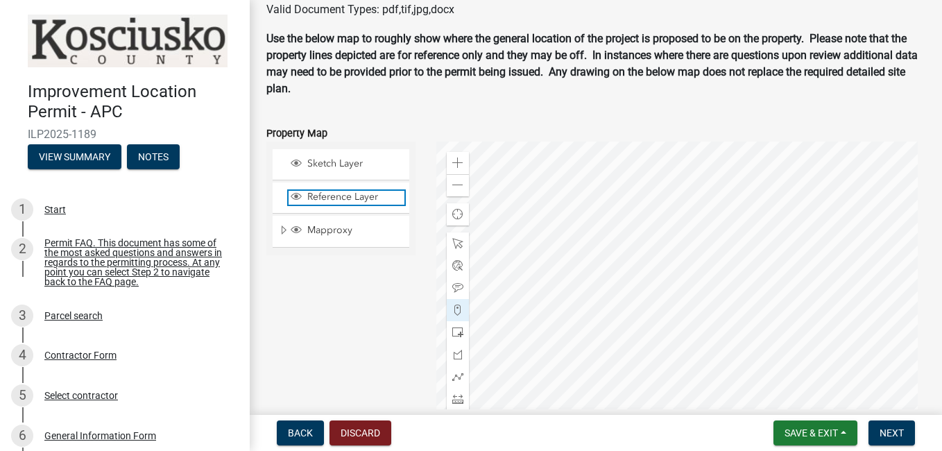
click at [306, 200] on span "Reference Layer" at bounding box center [354, 197] width 101 height 12
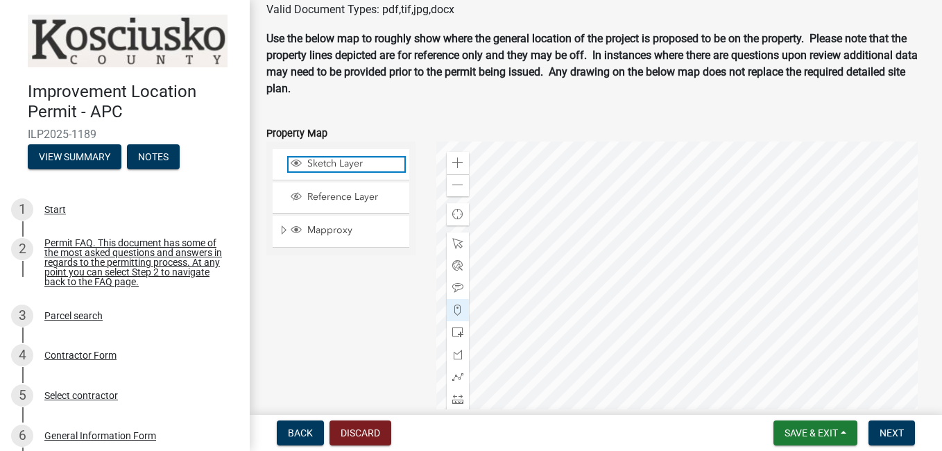
click at [308, 161] on span "Sketch Layer" at bounding box center [354, 164] width 101 height 12
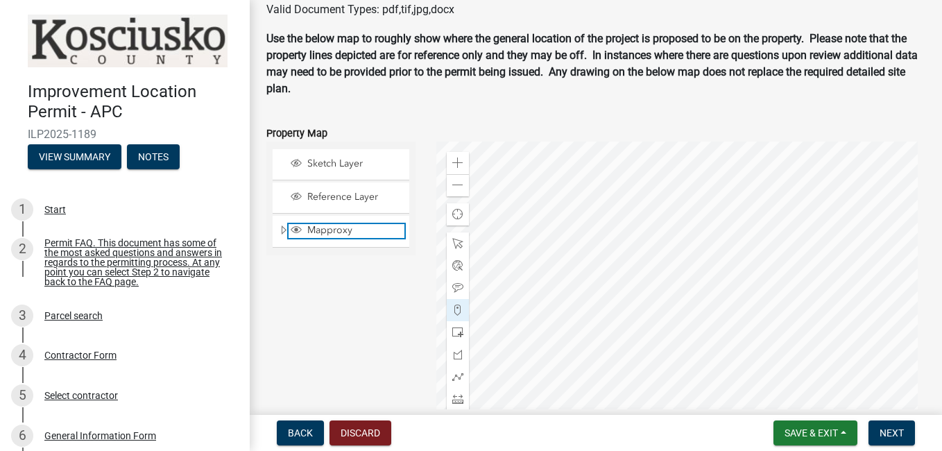
click at [332, 232] on span "Mapproxy" at bounding box center [354, 230] width 101 height 12
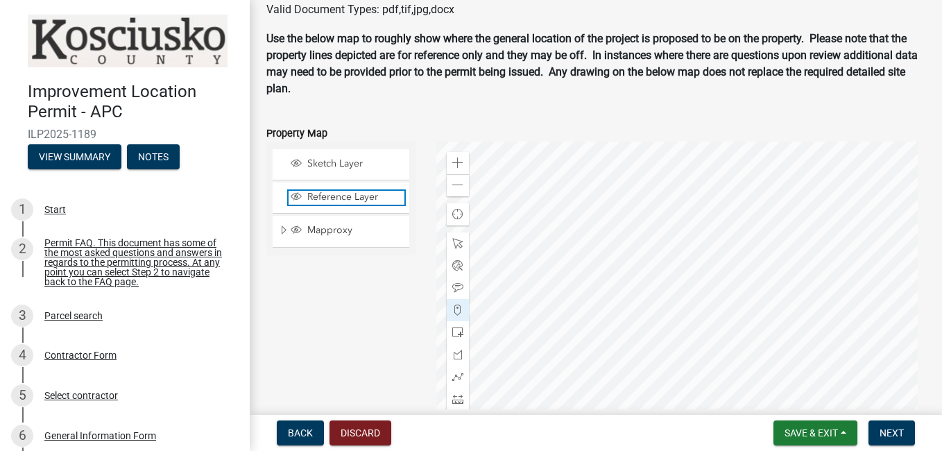
click at [330, 203] on span "Reference Layer" at bounding box center [354, 197] width 101 height 12
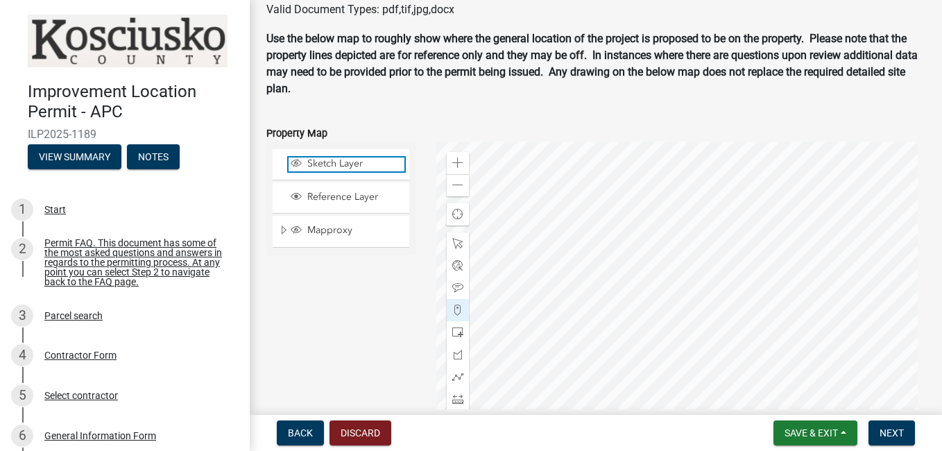
click at [331, 162] on span "Sketch Layer" at bounding box center [354, 164] width 101 height 12
click at [306, 434] on span "Back" at bounding box center [300, 433] width 25 height 11
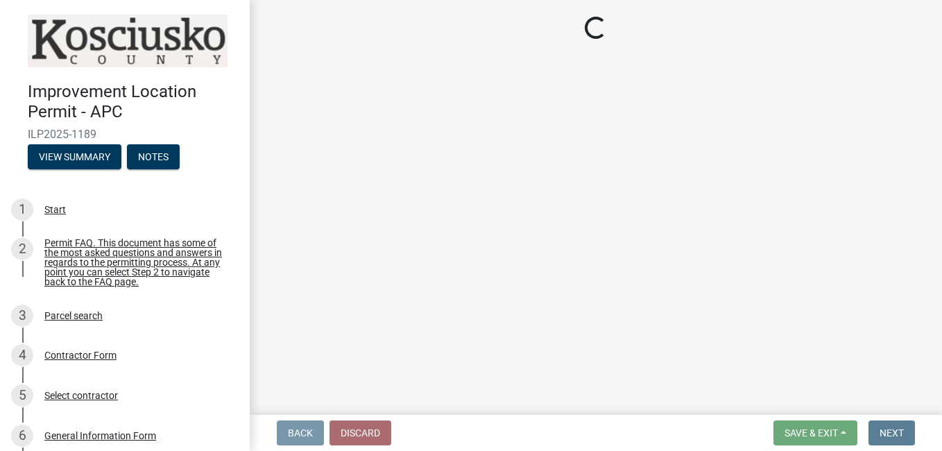
scroll to position [0, 0]
select select "5d8d9a6f-68f4-4910-b8ad-905844ed2da1"
select select "1146270b-2111-4e23-bf7f-74ce85cf7041"
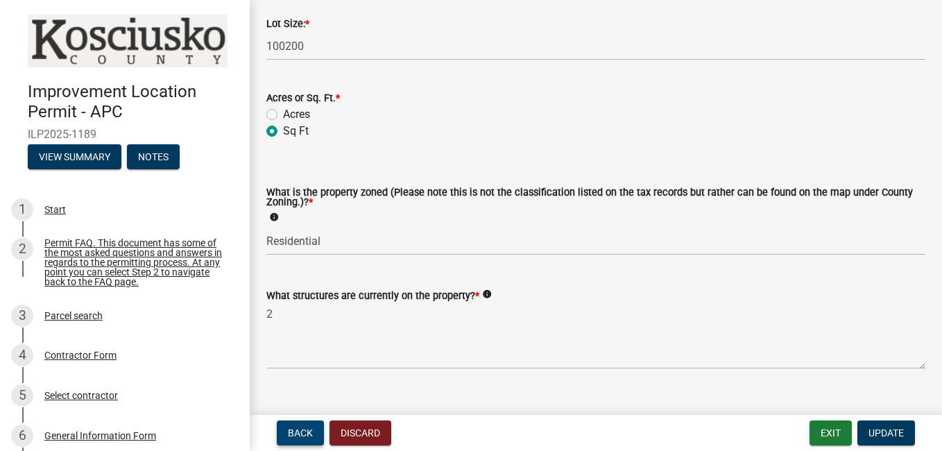
scroll to position [732, 0]
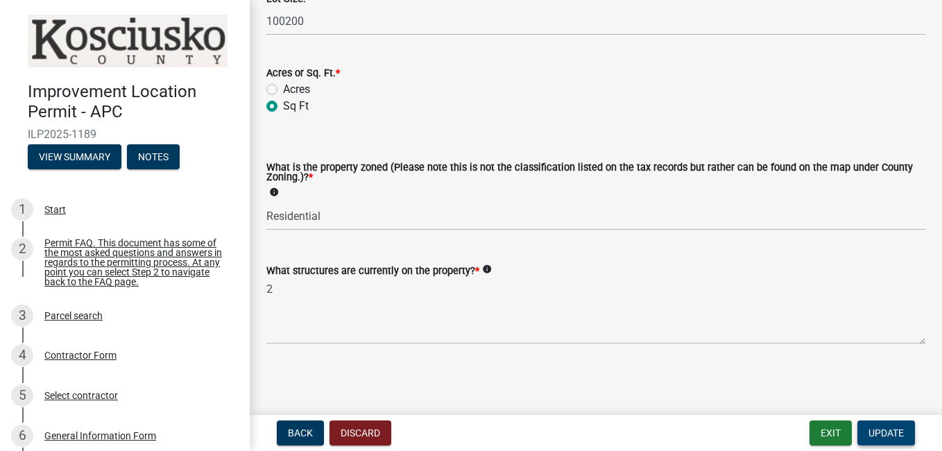
click at [902, 432] on span "Update" at bounding box center [886, 433] width 35 height 11
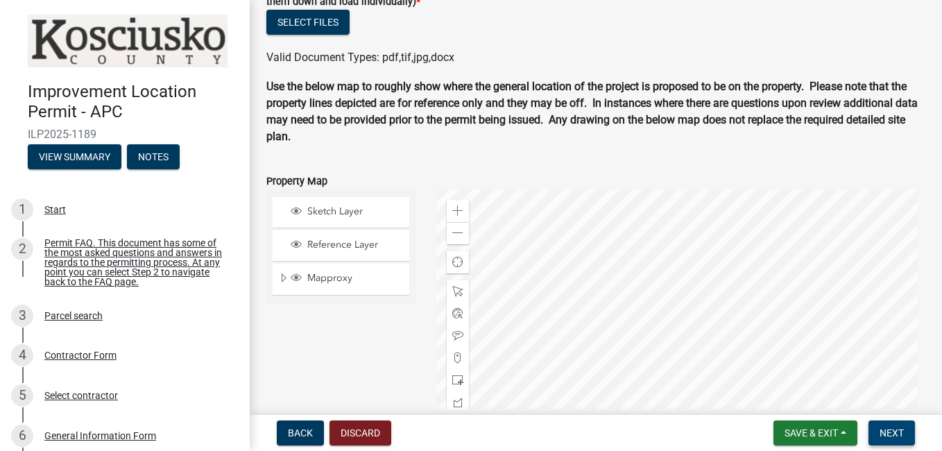
scroll to position [1614, 0]
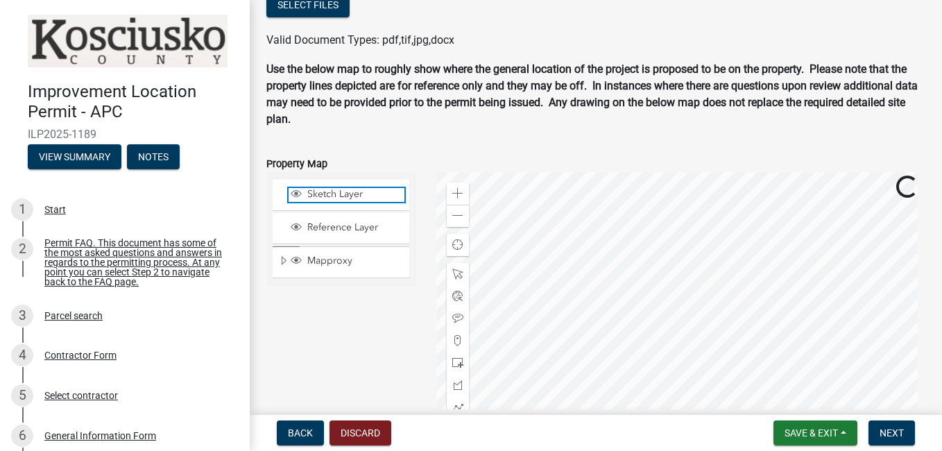
click at [319, 197] on span "Sketch Layer" at bounding box center [354, 194] width 101 height 12
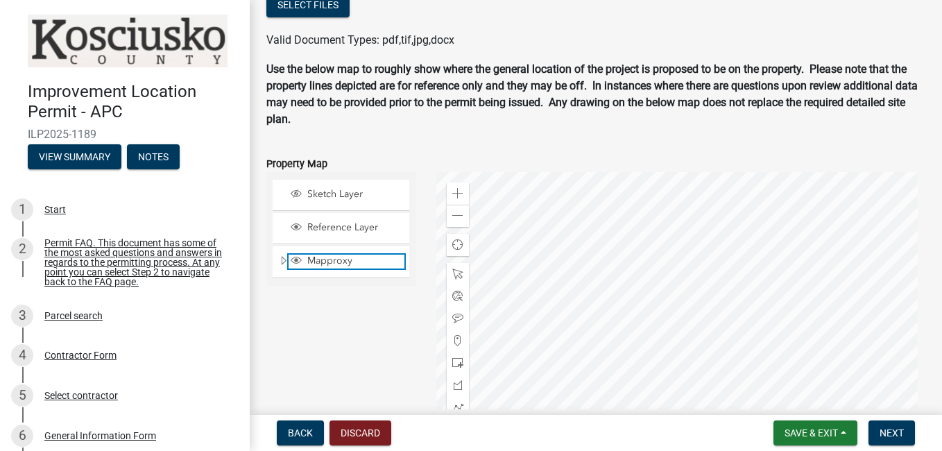
click at [332, 266] on span "Mapproxy" at bounding box center [354, 261] width 101 height 12
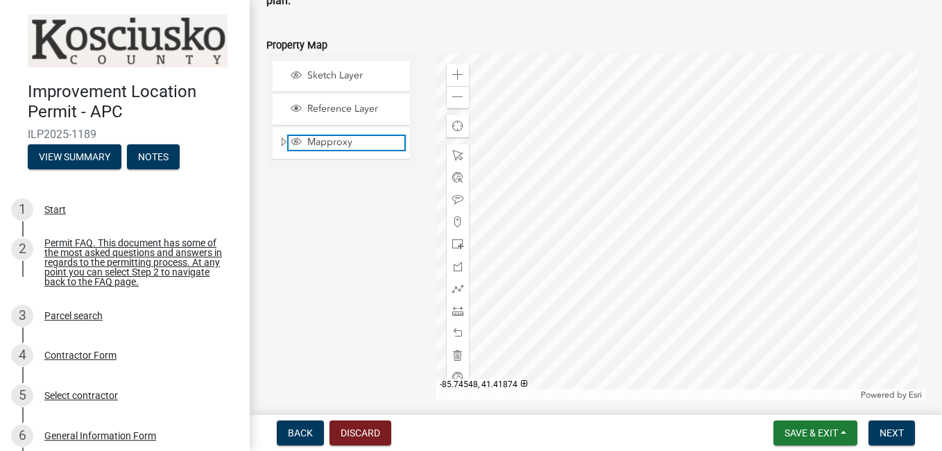
scroll to position [1731, 0]
click at [459, 77] on span at bounding box center [458, 76] width 11 height 11
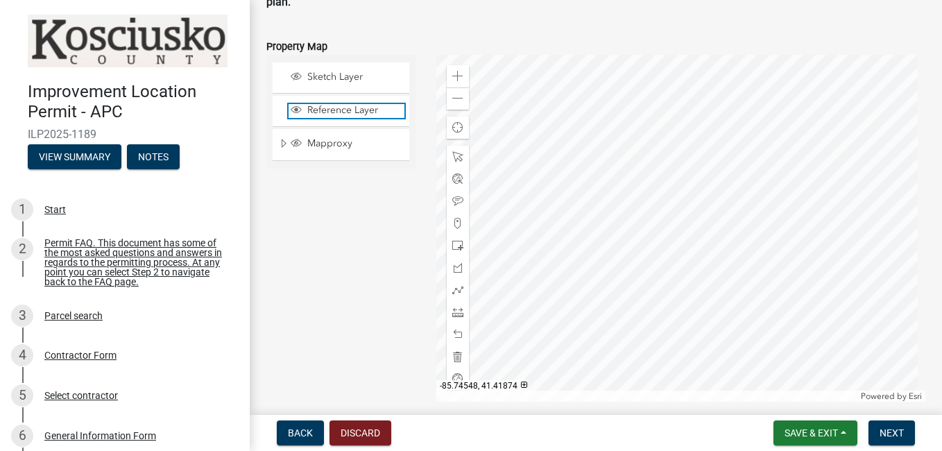
click at [348, 112] on span "Reference Layer" at bounding box center [354, 110] width 101 height 12
click at [309, 43] on label "Property Map" at bounding box center [297, 47] width 61 height 10
click at [314, 42] on label "Property Map" at bounding box center [297, 47] width 61 height 10
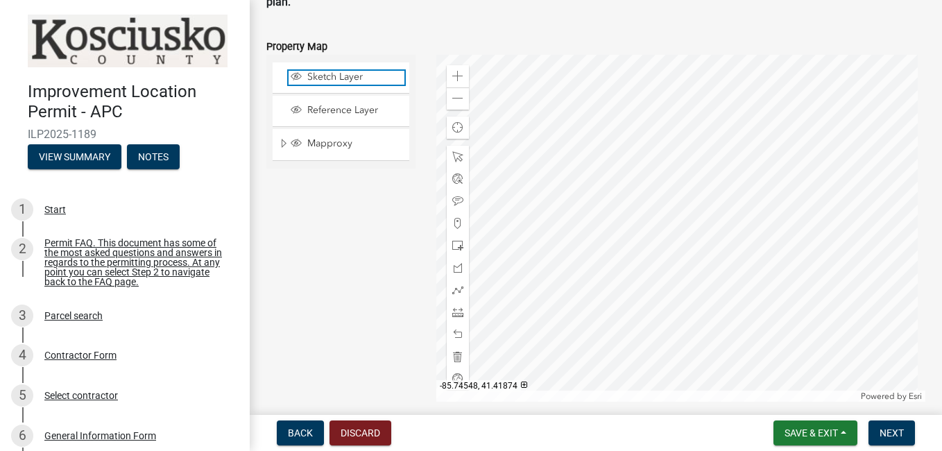
click at [341, 75] on span "Sketch Layer" at bounding box center [354, 77] width 101 height 12
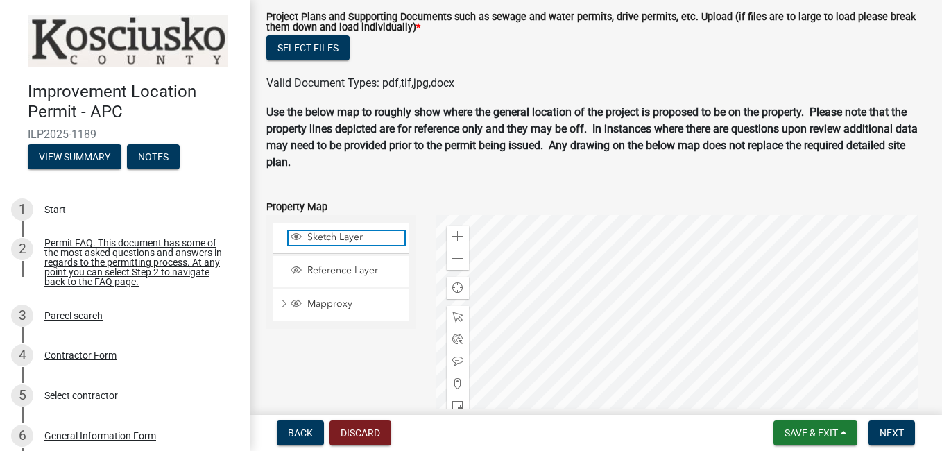
scroll to position [1585, 0]
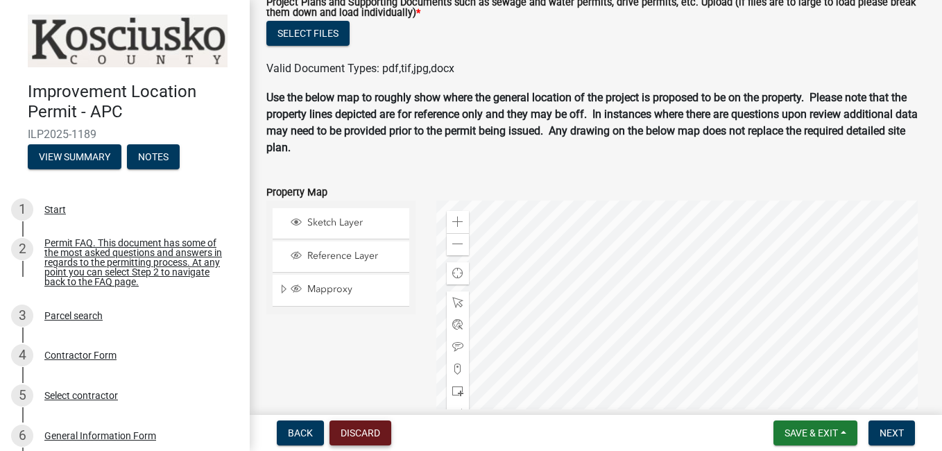
click at [366, 435] on button "Discard" at bounding box center [361, 433] width 62 height 25
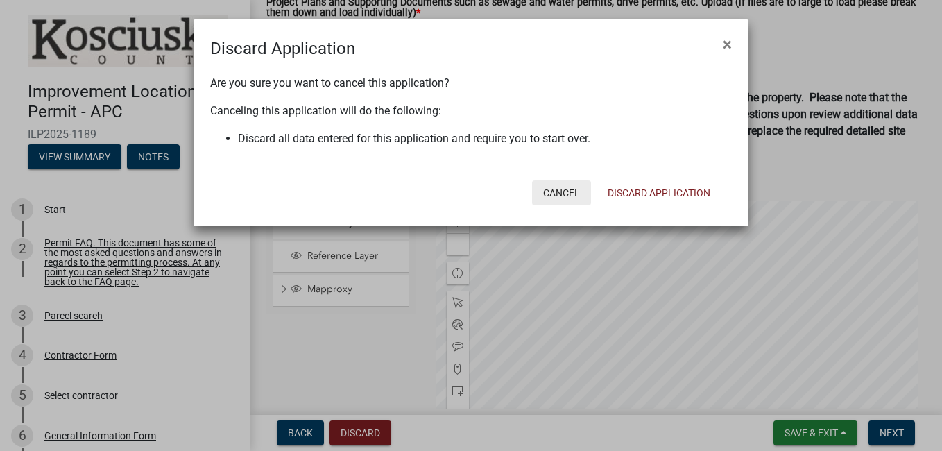
click at [562, 194] on button "Cancel" at bounding box center [561, 192] width 59 height 25
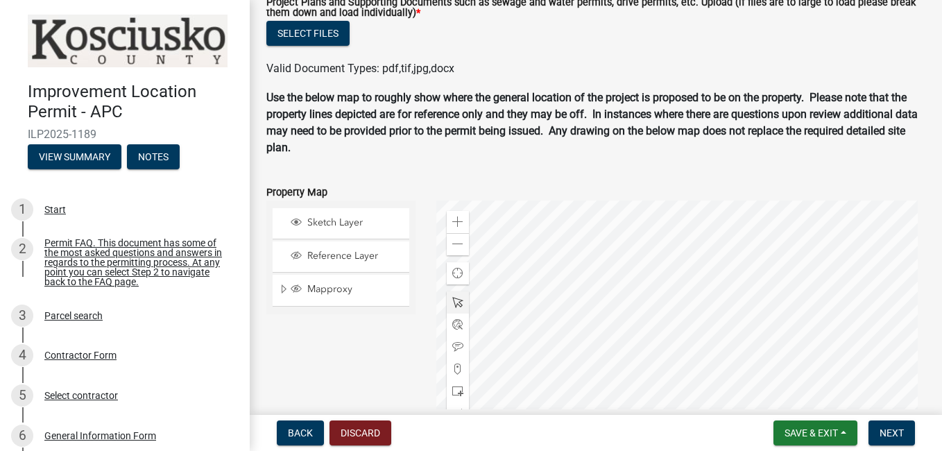
click at [458, 298] on span at bounding box center [458, 302] width 11 height 11
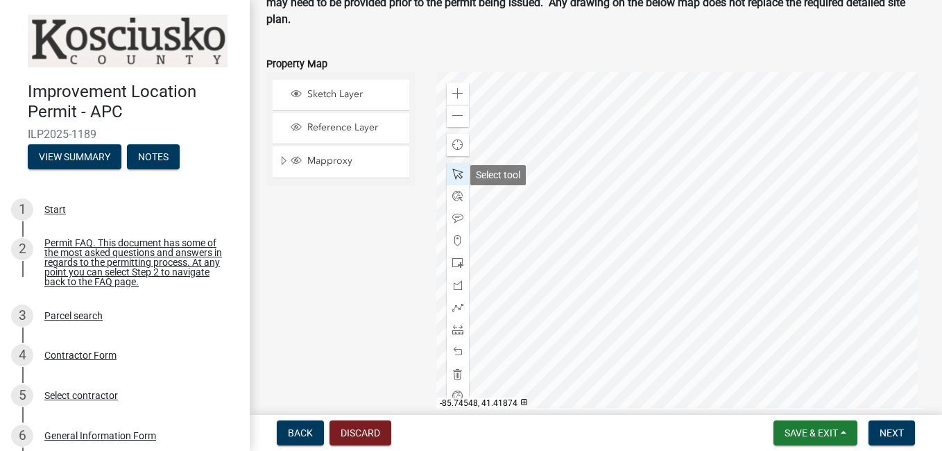
scroll to position [1713, 0]
click at [297, 92] on span "Layer List" at bounding box center [296, 94] width 11 height 11
click at [321, 126] on span "Reference Layer" at bounding box center [354, 128] width 101 height 12
click at [305, 168] on span "Mapproxy" at bounding box center [354, 161] width 101 height 12
click at [453, 241] on span at bounding box center [458, 241] width 11 height 11
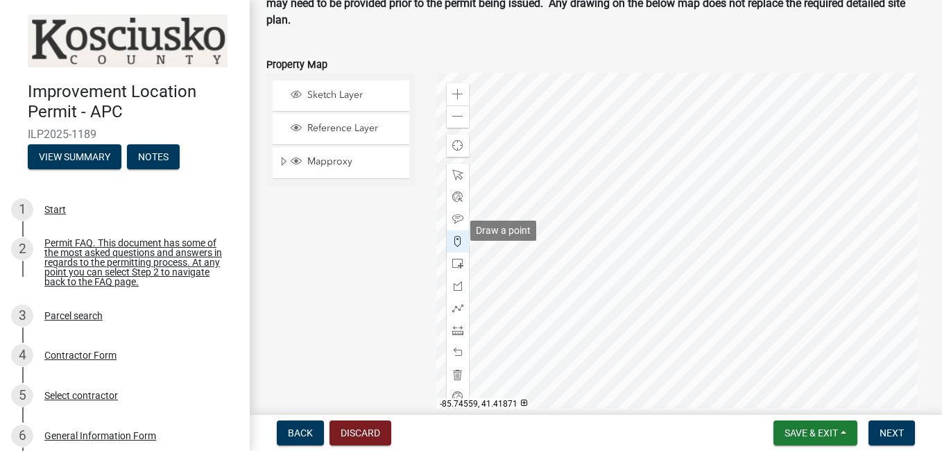
scroll to position [1724, 0]
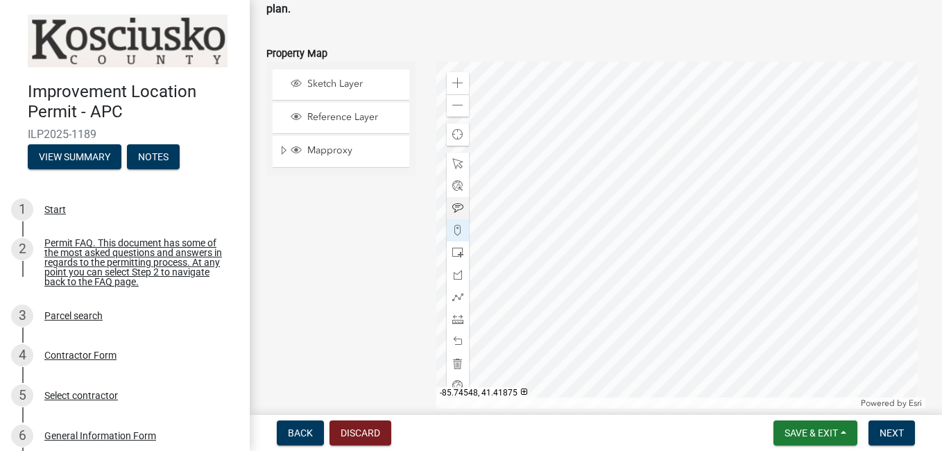
click at [462, 219] on div at bounding box center [458, 208] width 22 height 22
click at [447, 222] on div at bounding box center [458, 230] width 22 height 22
click at [448, 235] on div at bounding box center [458, 230] width 22 height 22
click at [453, 203] on span at bounding box center [458, 208] width 11 height 11
click at [452, 97] on div "Zoom out" at bounding box center [458, 105] width 22 height 22
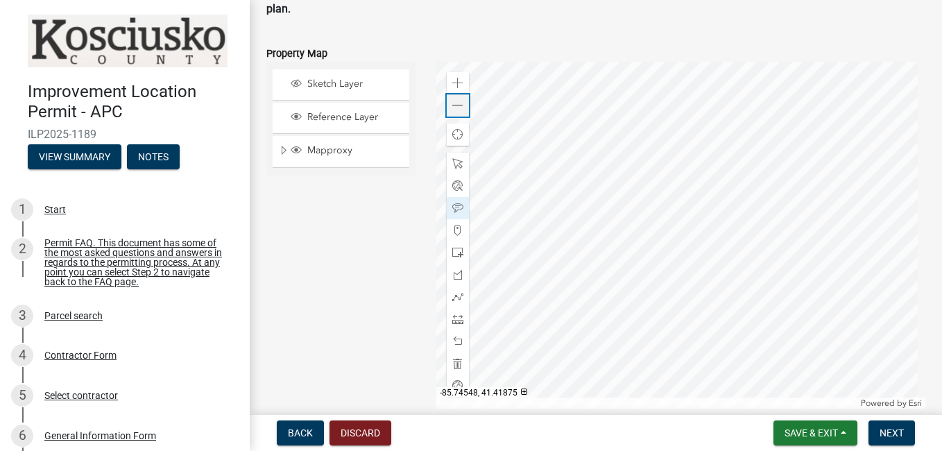
click at [457, 113] on div "Zoom out" at bounding box center [458, 105] width 22 height 22
click at [457, 105] on span at bounding box center [458, 105] width 11 height 11
click at [457, 199] on div at bounding box center [458, 208] width 22 height 22
click at [453, 225] on span at bounding box center [458, 230] width 11 height 11
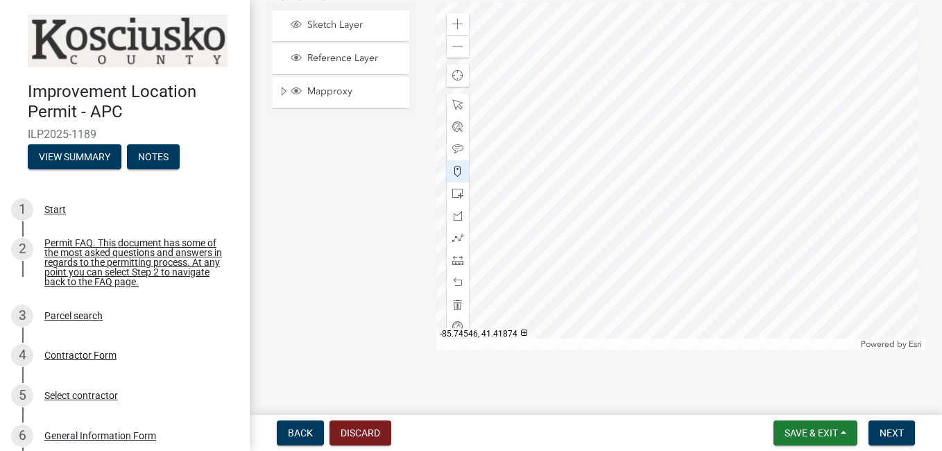
scroll to position [1784, 0]
click at [347, 21] on span "Sketch Layer" at bounding box center [354, 24] width 101 height 12
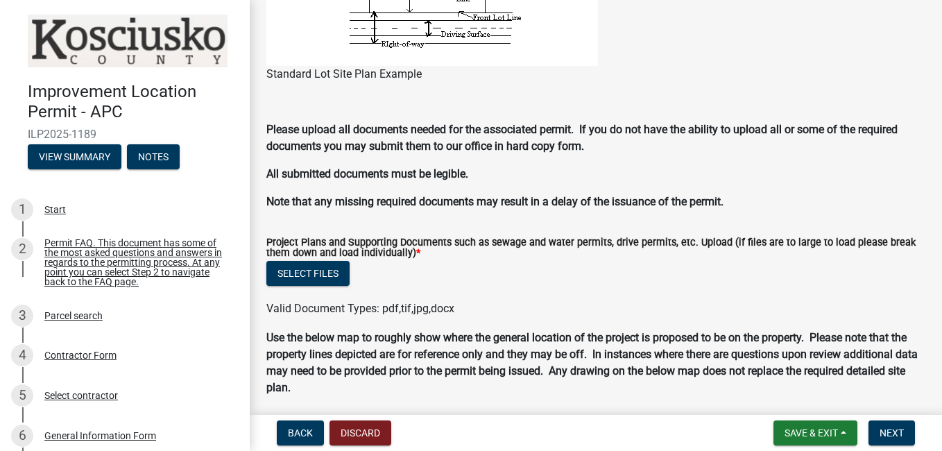
scroll to position [1334, 0]
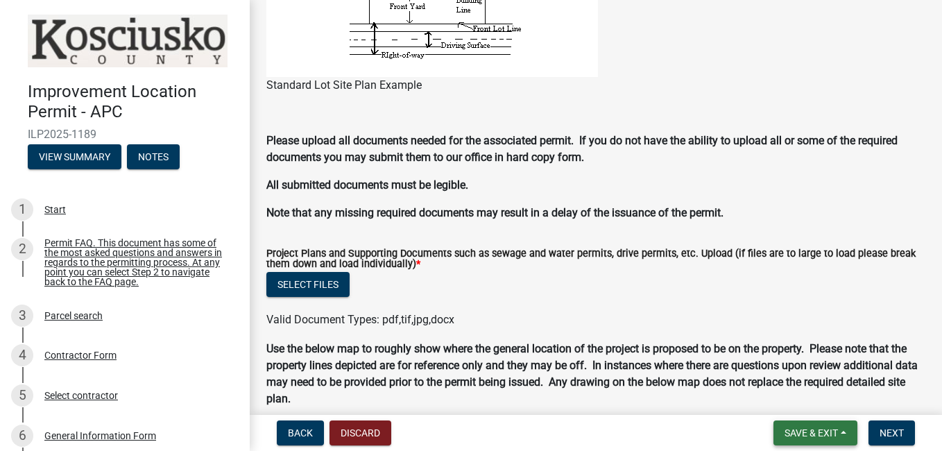
click at [818, 437] on span "Save & Exit" at bounding box center [811, 433] width 53 height 11
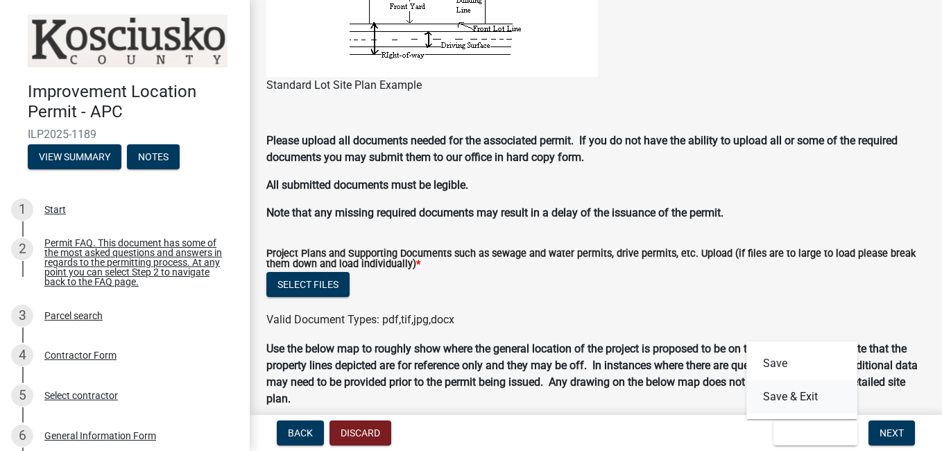
click at [815, 396] on button "Save & Exit" at bounding box center [802, 396] width 111 height 33
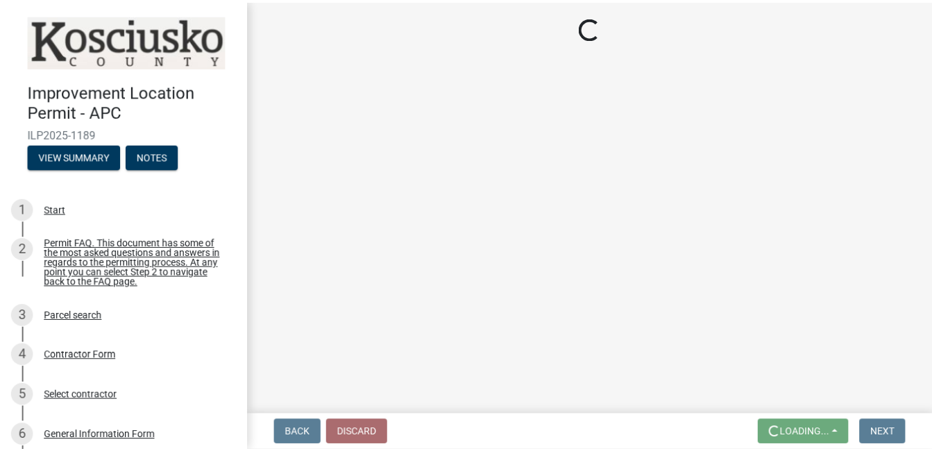
scroll to position [0, 0]
